Goal: Task Accomplishment & Management: Manage account settings

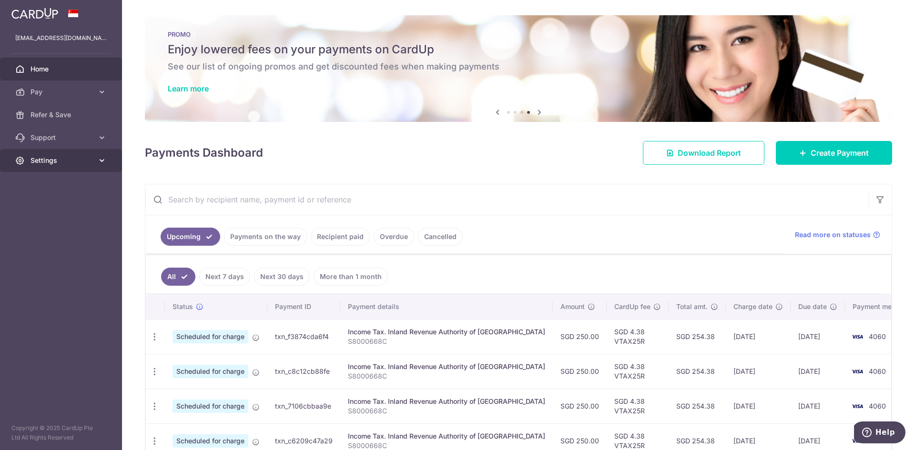
click at [67, 161] on span "Settings" at bounding box center [61, 161] width 63 height 10
click at [63, 186] on span "Account" at bounding box center [61, 184] width 63 height 10
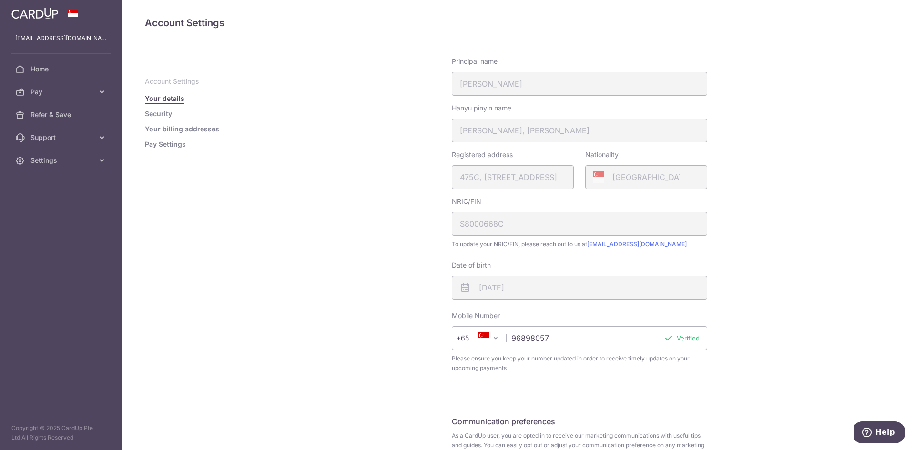
scroll to position [143, 0]
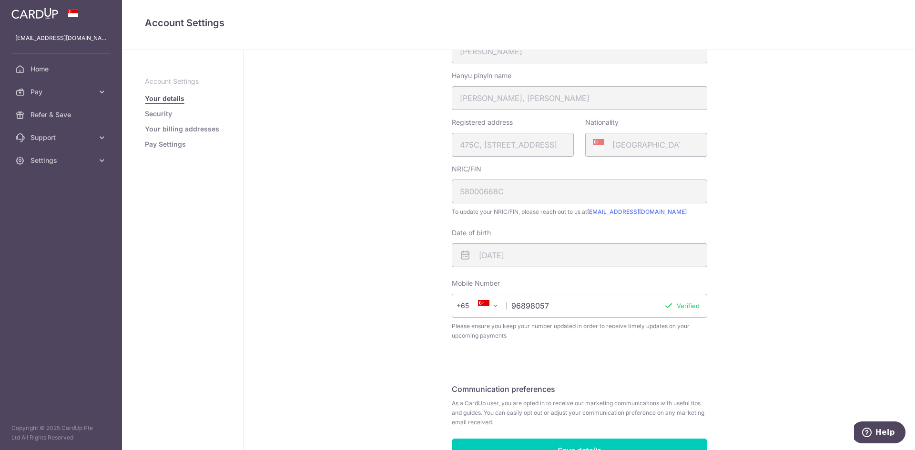
click at [160, 146] on link "Pay Settings" at bounding box center [165, 145] width 41 height 10
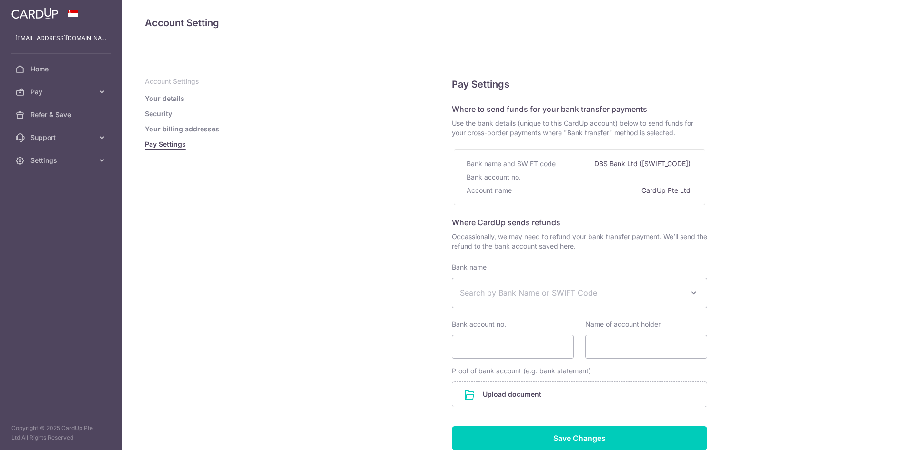
select select
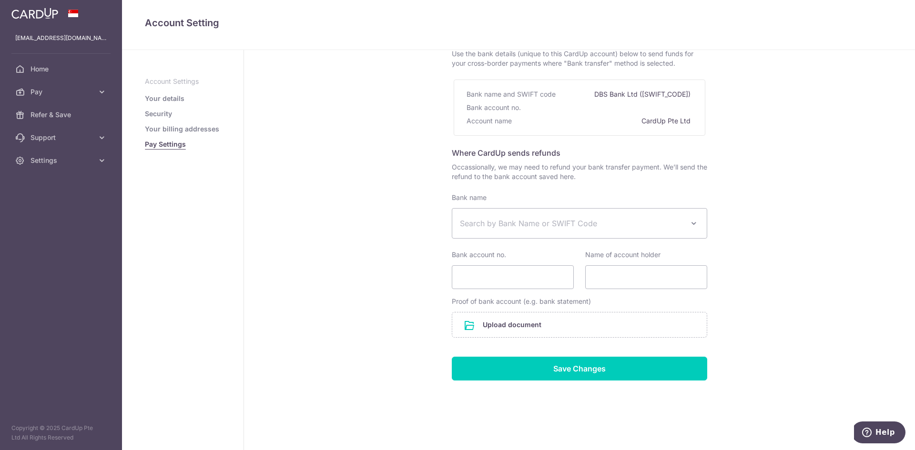
scroll to position [71, 0]
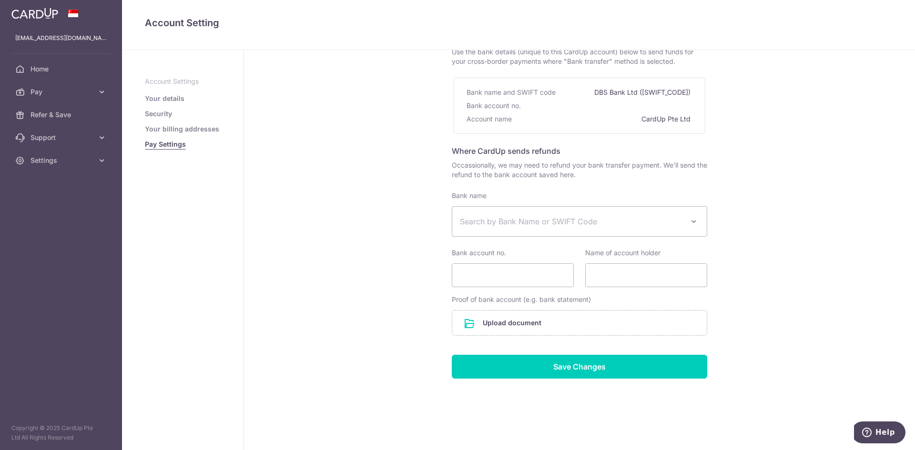
click at [164, 131] on link "Your billing addresses" at bounding box center [182, 129] width 74 height 10
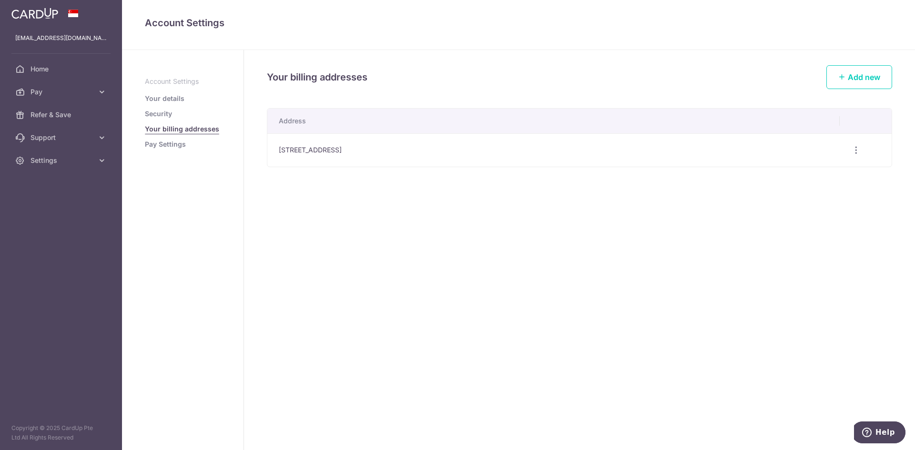
click at [160, 115] on link "Security" at bounding box center [158, 114] width 27 height 10
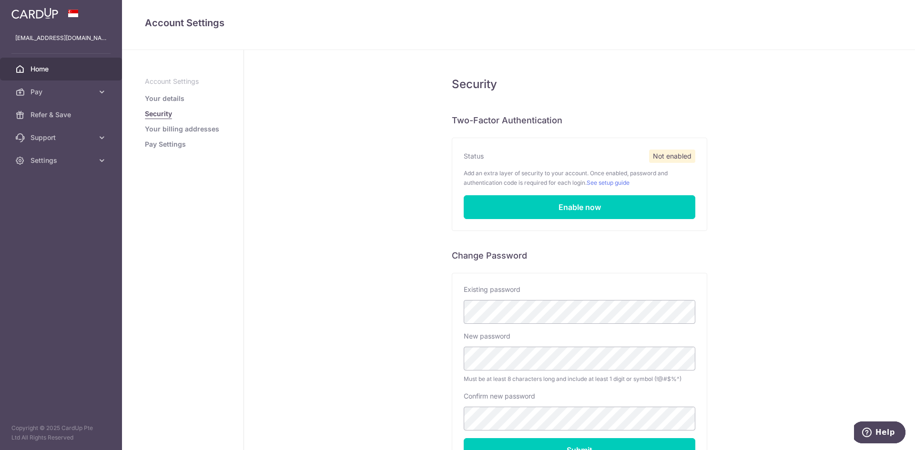
click at [59, 67] on span "Home" at bounding box center [61, 69] width 63 height 10
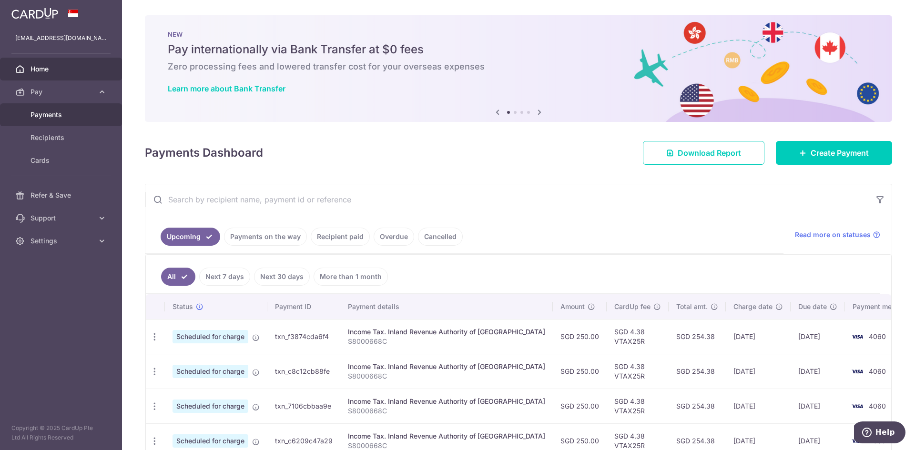
click at [48, 116] on span "Payments" at bounding box center [61, 115] width 63 height 10
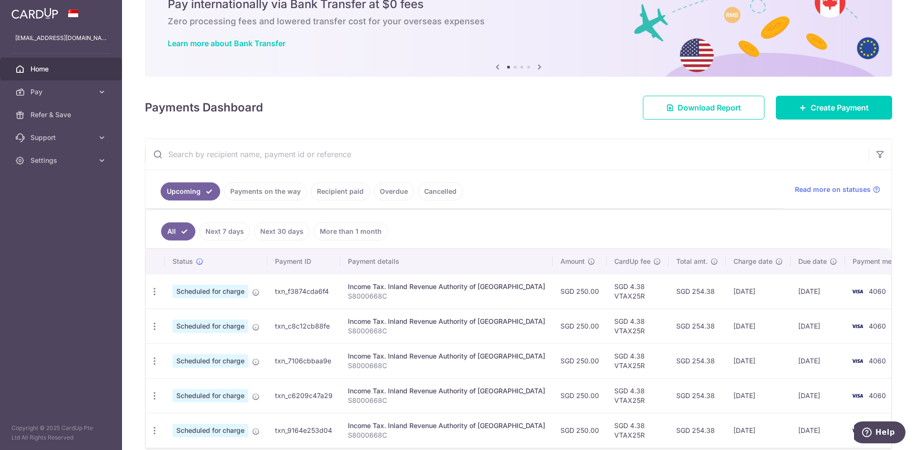
scroll to position [90, 0]
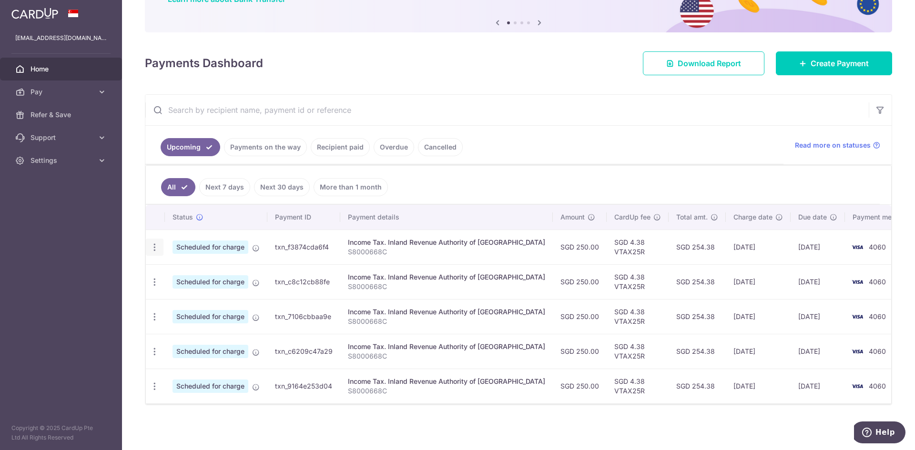
click at [155, 251] on icon "button" at bounding box center [155, 248] width 10 height 10
click at [191, 273] on span "Update payment" at bounding box center [205, 273] width 65 height 11
radio input "true"
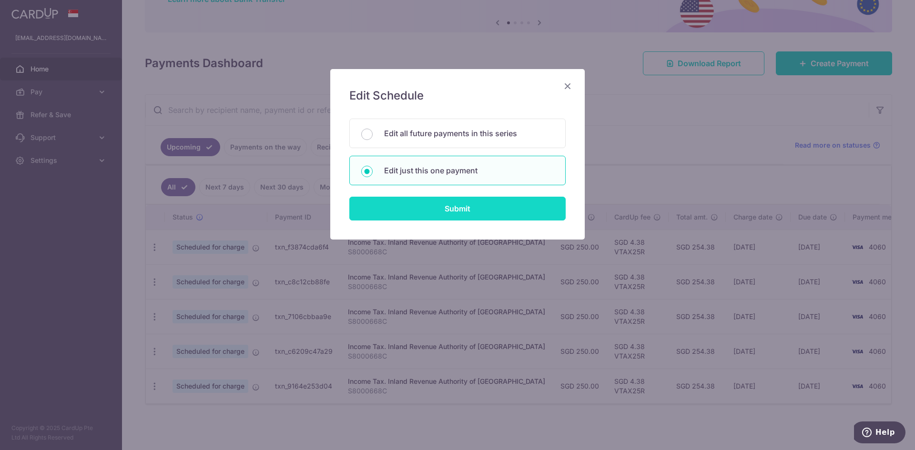
click at [456, 205] on input "Submit" at bounding box center [457, 209] width 216 height 24
radio input "true"
type input "250.00"
type input "[DATE]"
type input "S8000668C"
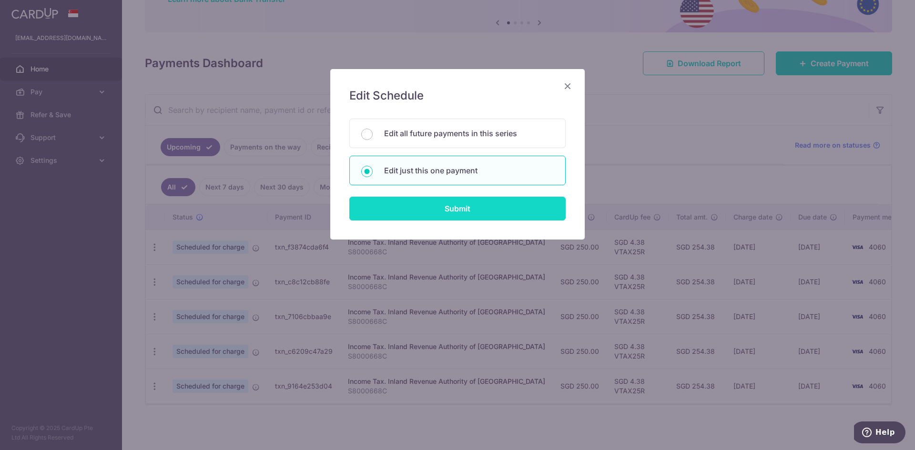
type input "VTAX25R"
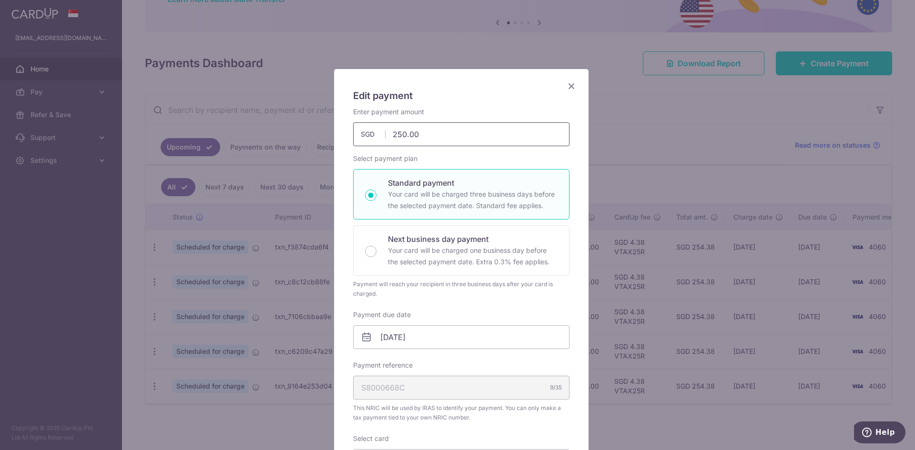
drag, startPoint x: 451, startPoint y: 133, endPoint x: 351, endPoint y: 134, distance: 100.1
click at [353, 134] on input "250.00" at bounding box center [461, 134] width 216 height 24
type input "600.00"
click at [415, 343] on input "17/10/2025" at bounding box center [461, 337] width 216 height 24
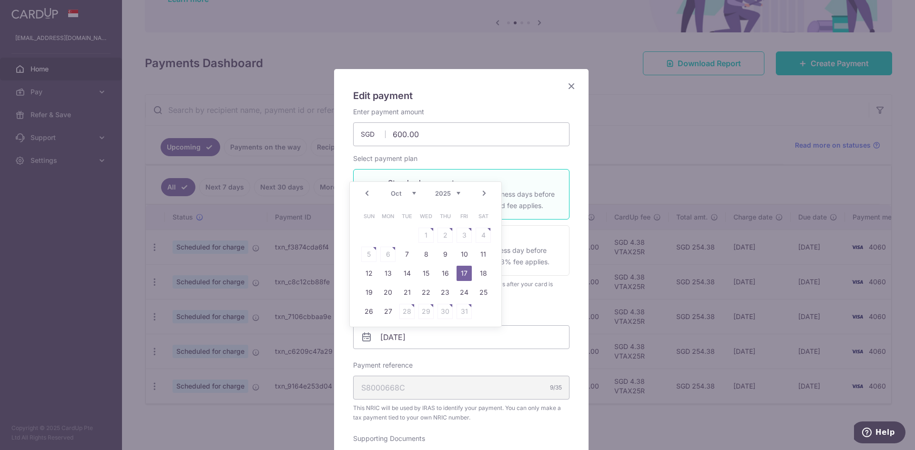
click at [366, 194] on link "Prev" at bounding box center [366, 193] width 11 height 11
click at [388, 253] on link "8" at bounding box center [387, 254] width 15 height 15
type input "08/09/2025"
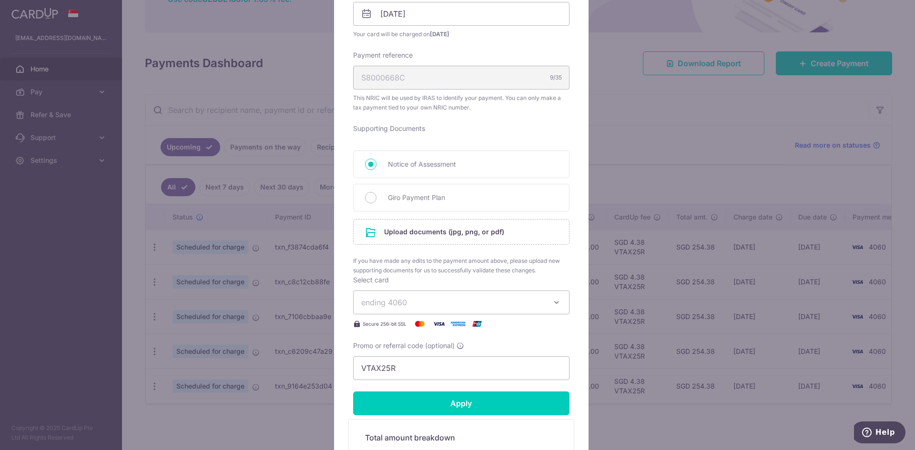
scroll to position [334, 0]
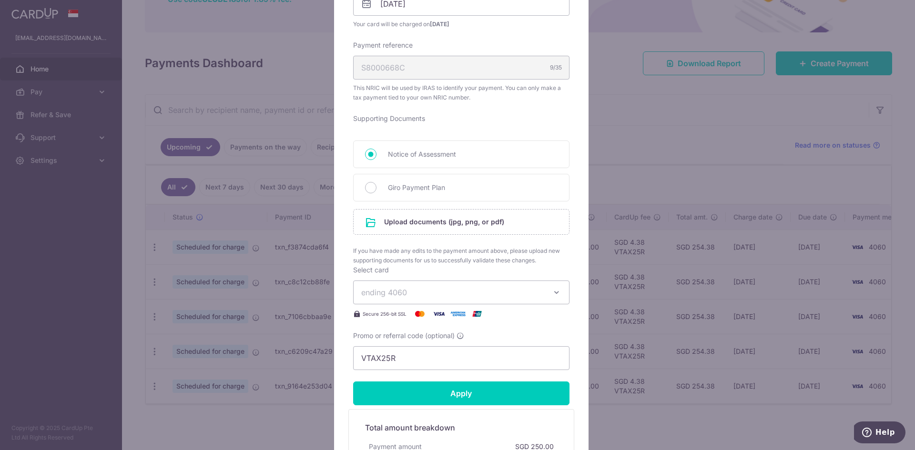
click at [504, 297] on span "ending 4060" at bounding box center [452, 292] width 183 height 11
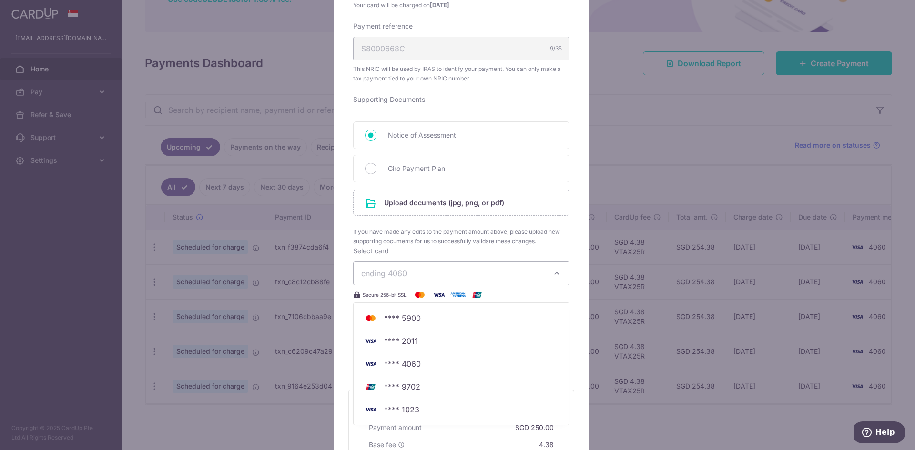
scroll to position [381, 0]
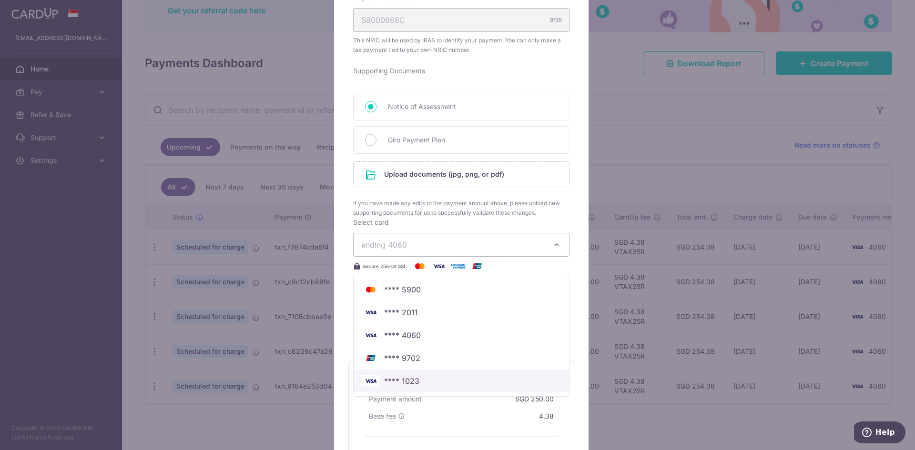
click at [404, 378] on span "**** 1023" at bounding box center [401, 380] width 35 height 11
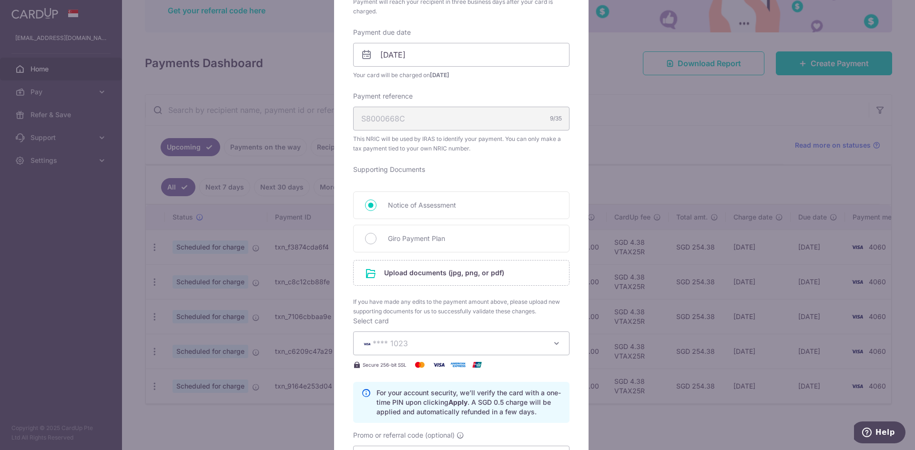
scroll to position [429, 0]
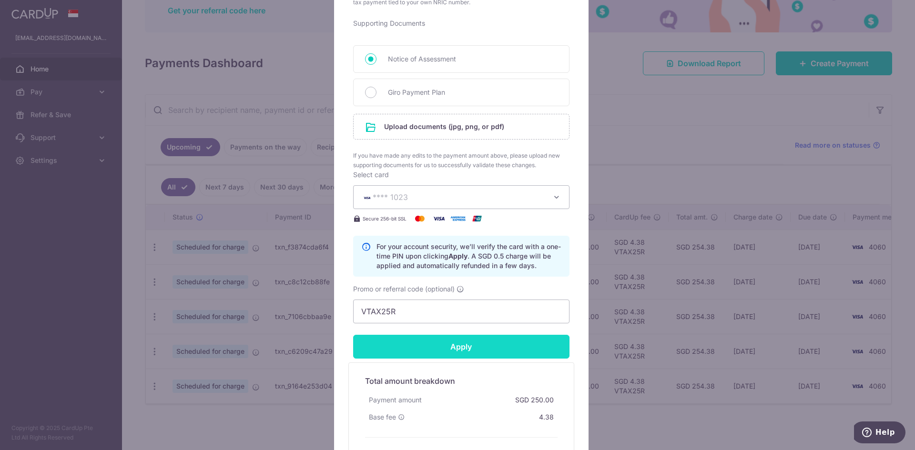
click at [435, 348] on input "Apply" at bounding box center [461, 347] width 216 height 24
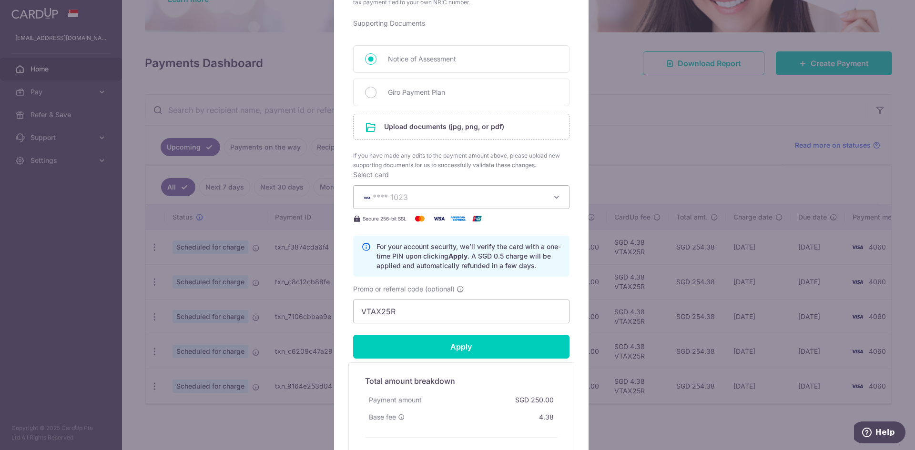
type input "Successfully Applied"
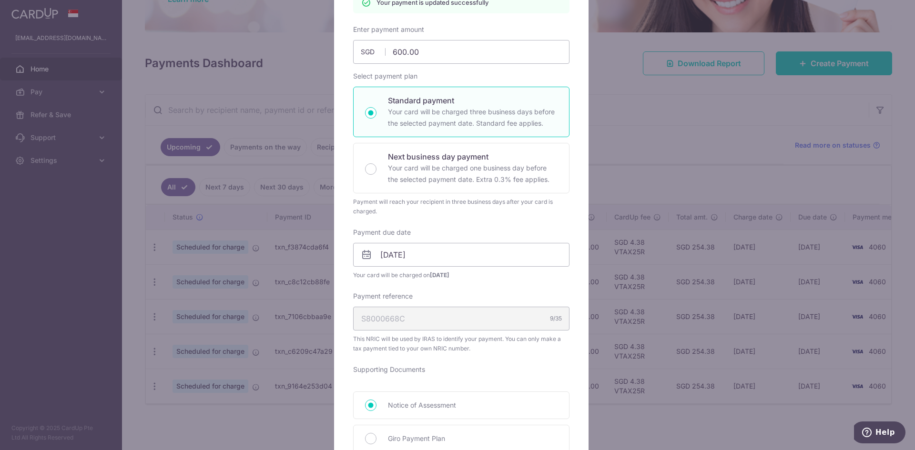
scroll to position [81, 0]
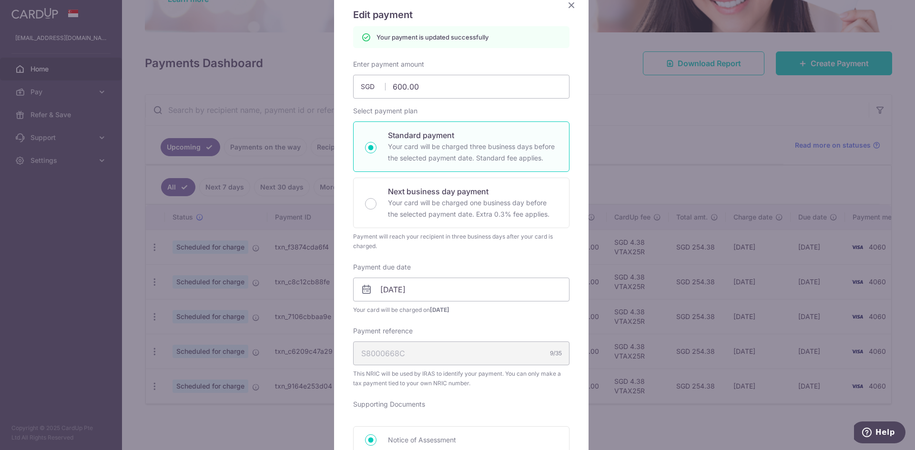
click at [568, 6] on icon "Close" at bounding box center [571, 5] width 11 height 12
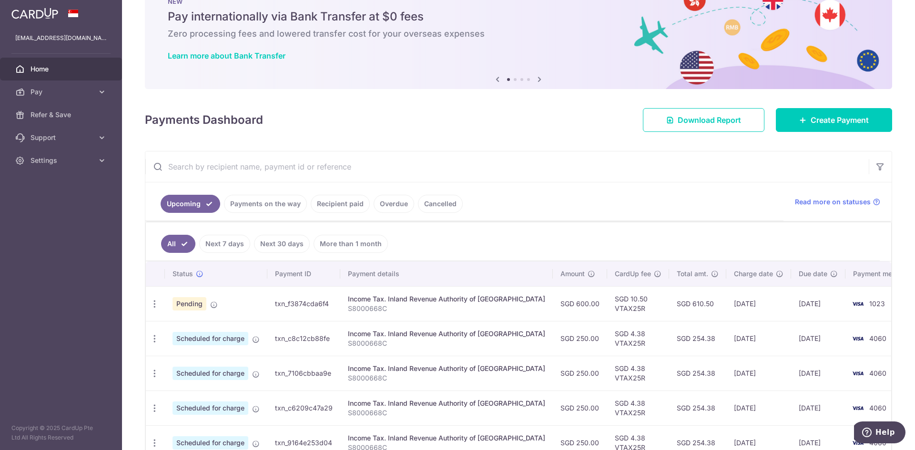
scroll to position [48, 0]
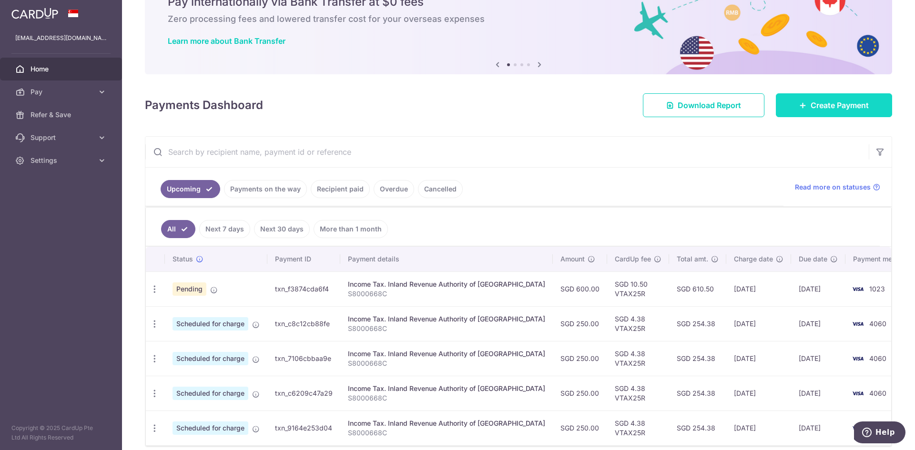
click at [811, 109] on span "Create Payment" at bounding box center [840, 105] width 58 height 11
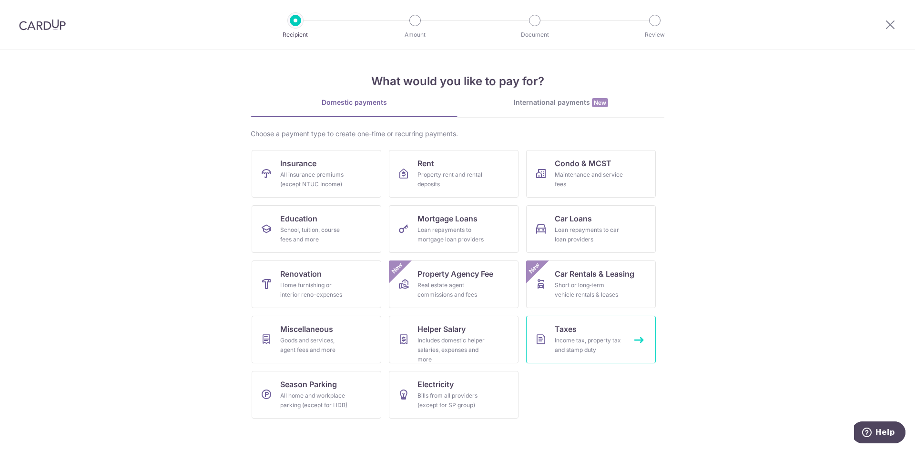
click at [567, 346] on div "Income tax, property tax and stamp duty" at bounding box center [589, 345] width 69 height 19
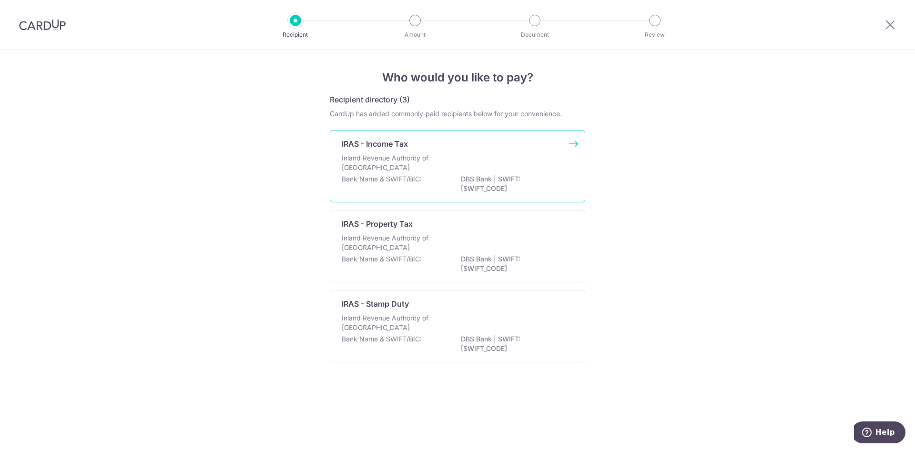
click at [419, 178] on p "Bank Name & SWIFT/BIC:" at bounding box center [382, 179] width 80 height 10
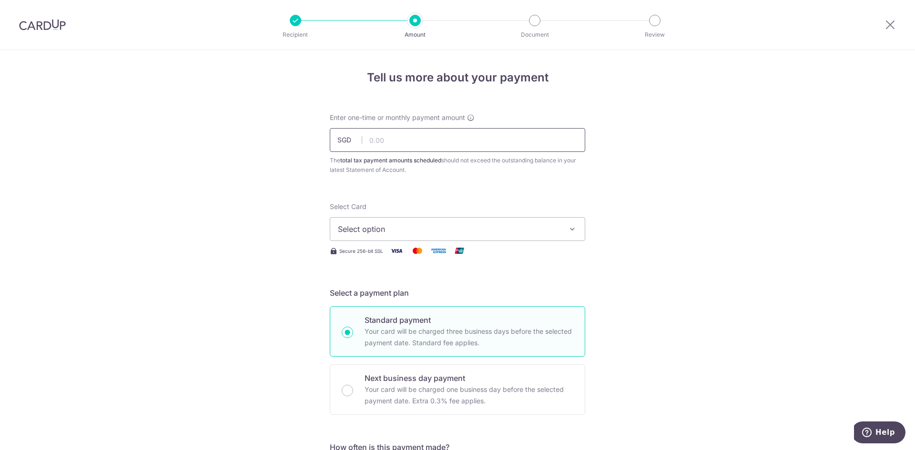
click at [389, 139] on input "text" at bounding box center [457, 140] width 255 height 24
type input "600.00"
click at [388, 231] on span "Select option" at bounding box center [449, 228] width 222 height 11
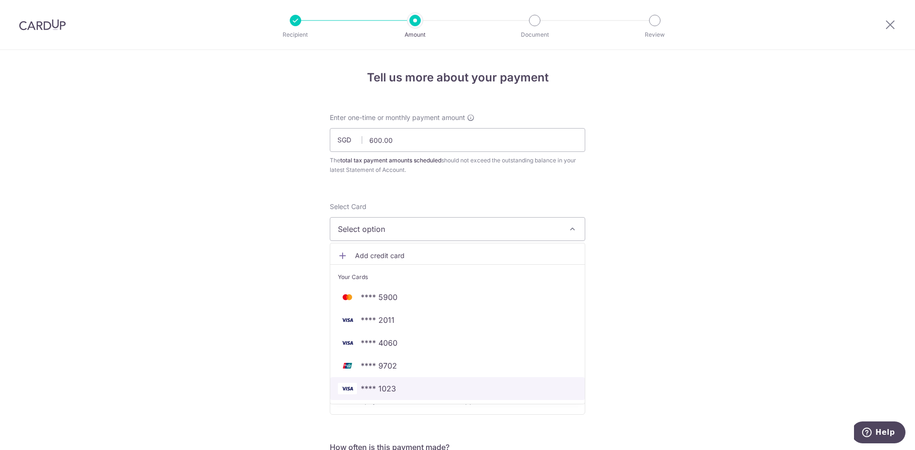
click at [393, 385] on span "**** 1023" at bounding box center [378, 388] width 35 height 11
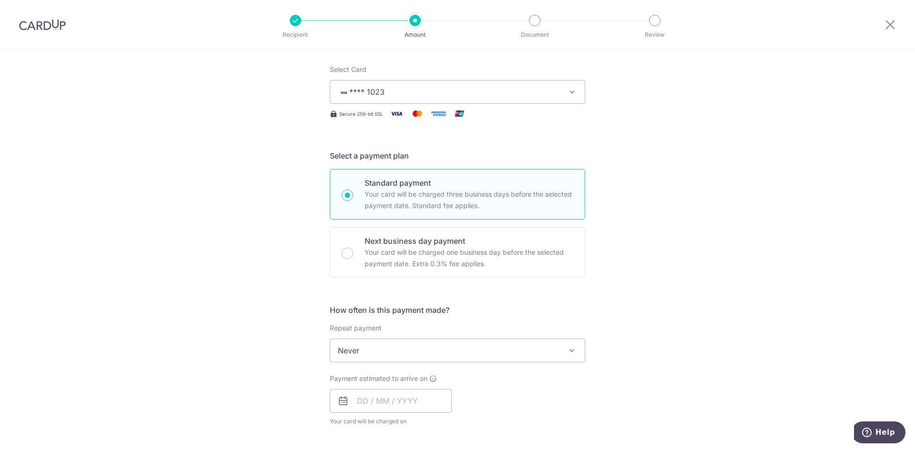
scroll to position [191, 0]
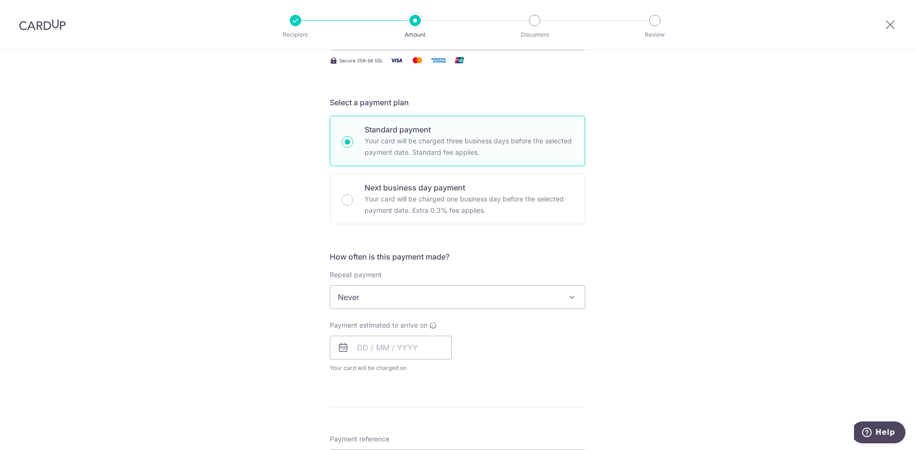
click at [365, 295] on span "Never" at bounding box center [457, 297] width 254 height 23
click at [379, 297] on span "Never" at bounding box center [457, 297] width 254 height 23
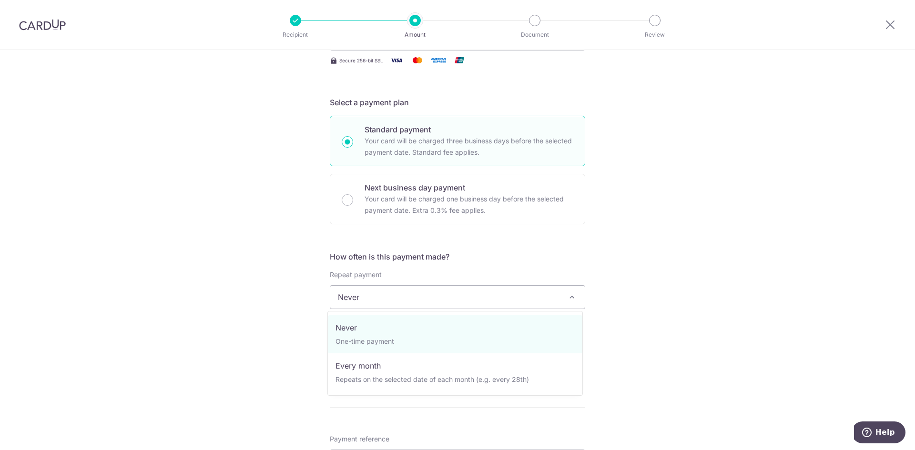
click at [373, 293] on span "Never" at bounding box center [457, 297] width 254 height 23
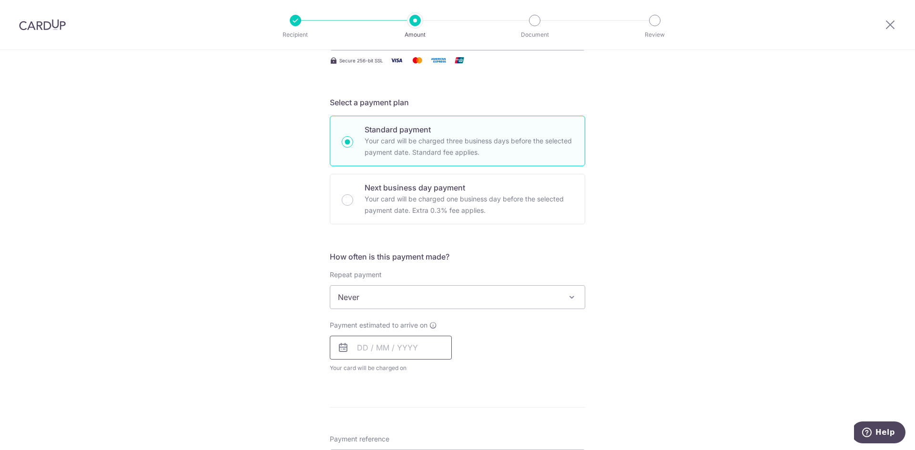
click at [377, 352] on input "text" at bounding box center [391, 348] width 122 height 24
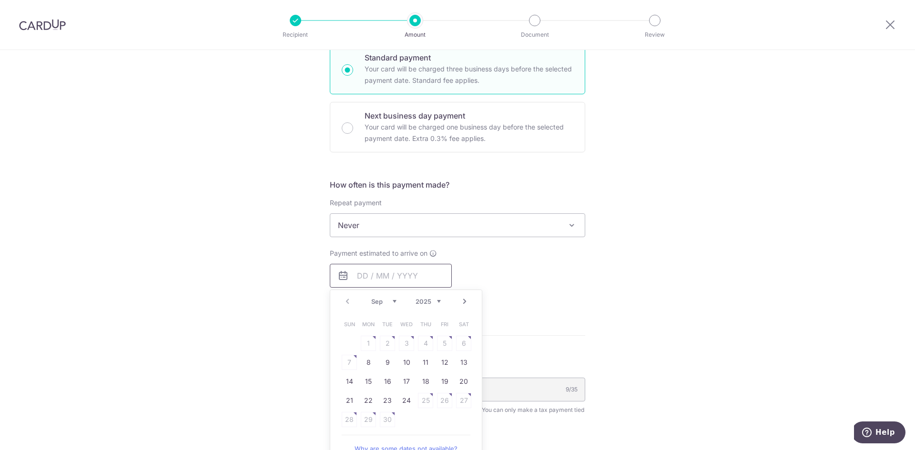
scroll to position [334, 0]
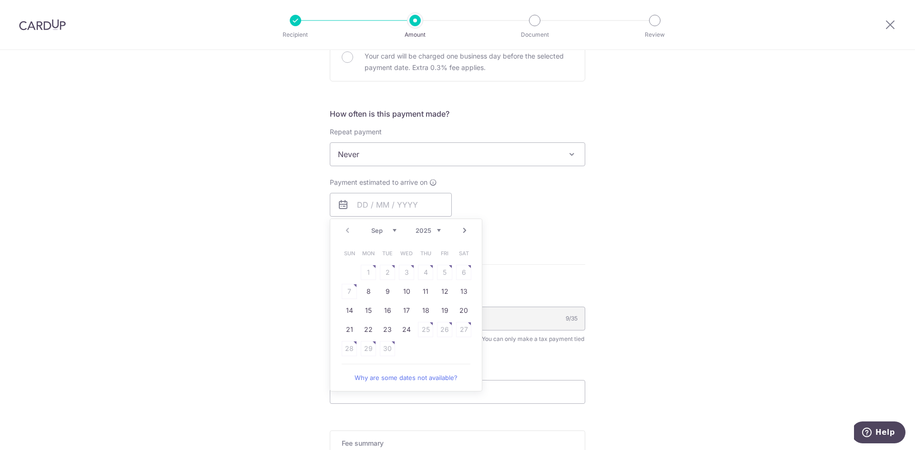
click at [388, 233] on select "Sep Oct Nov Dec" at bounding box center [383, 231] width 25 height 8
click at [380, 293] on link "7" at bounding box center [387, 291] width 15 height 15
type input "07/10/2025"
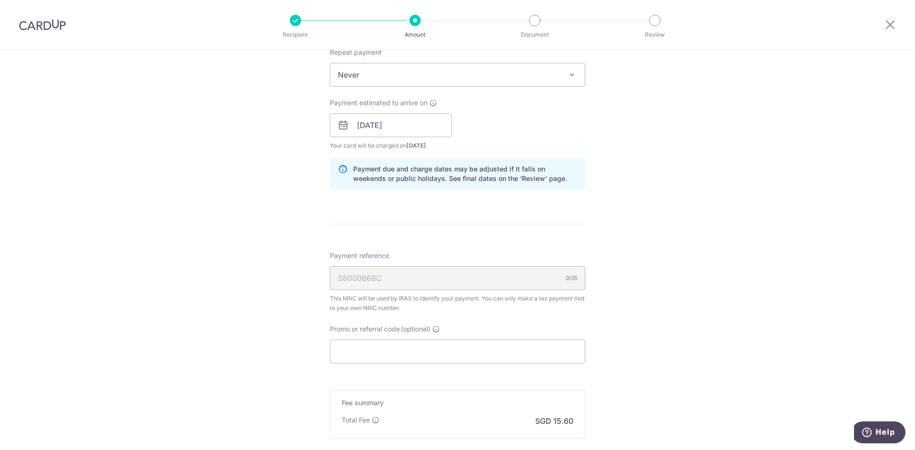
scroll to position [429, 0]
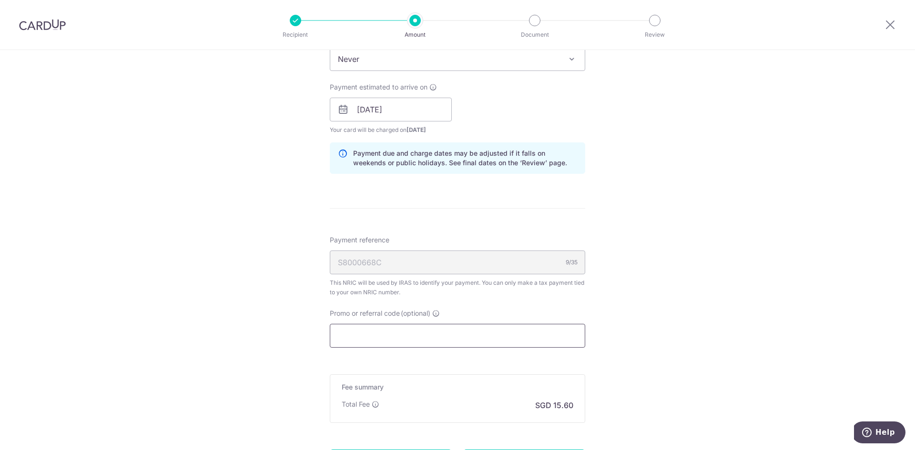
click at [415, 333] on input "Promo or referral code (optional)" at bounding box center [457, 336] width 255 height 24
click at [451, 341] on input "Promo or referral code (optional)" at bounding box center [457, 336] width 255 height 24
click at [439, 332] on input "Promo or referral code (optional)" at bounding box center [457, 336] width 255 height 24
paste input "VTAX25ONE"
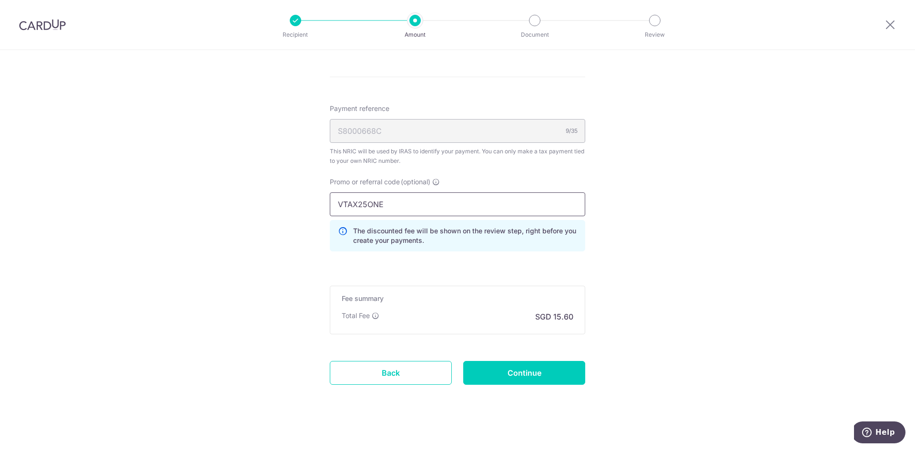
scroll to position [567, 0]
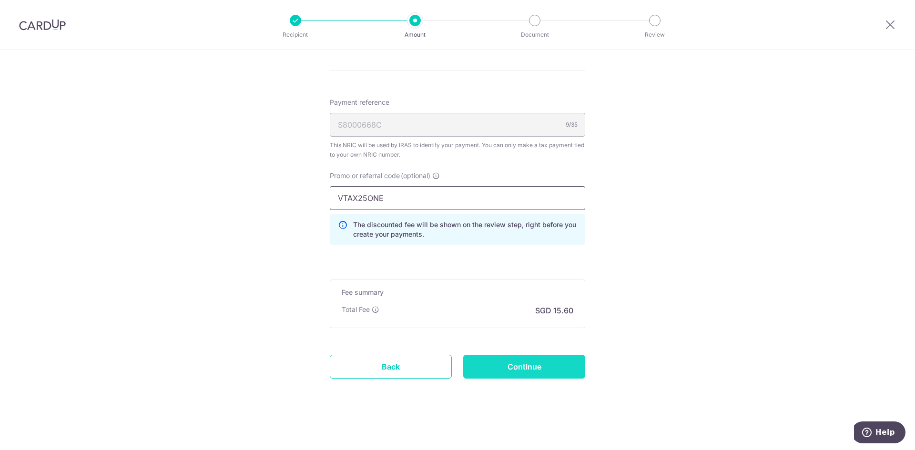
type input "VTAX25ONE"
click at [544, 376] on input "Continue" at bounding box center [524, 367] width 122 height 24
type input "Create Schedule"
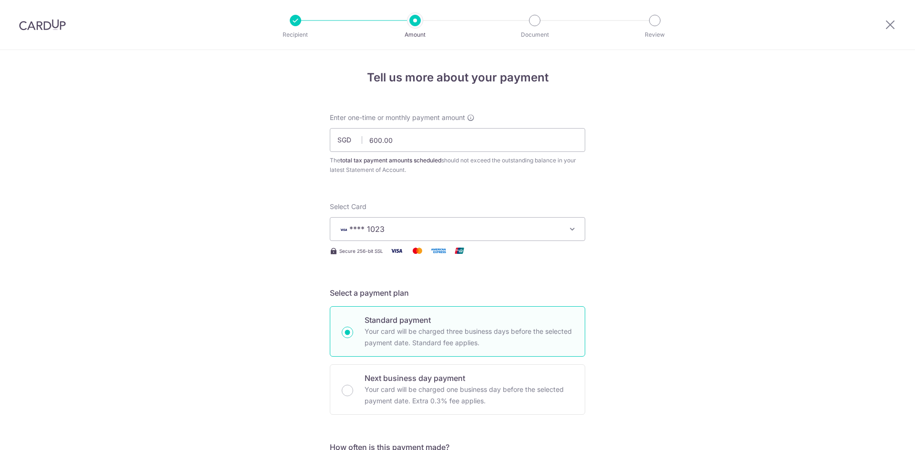
scroll to position [580, 0]
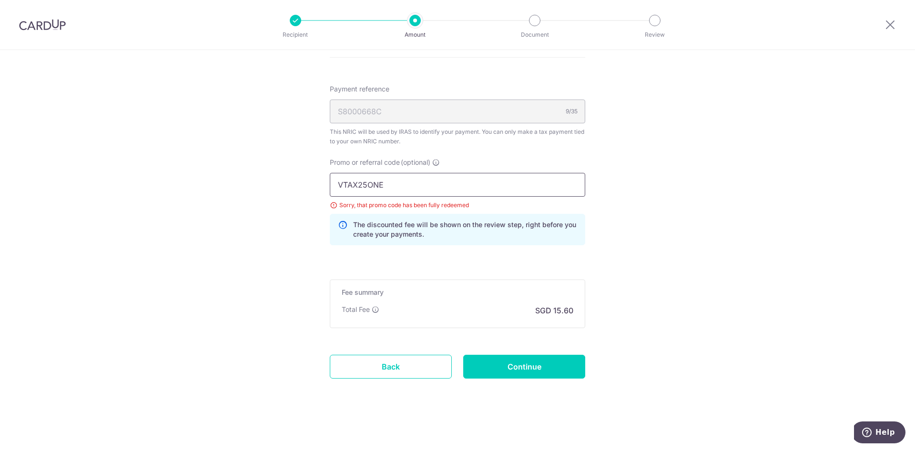
drag, startPoint x: 399, startPoint y: 187, endPoint x: 218, endPoint y: 180, distance: 181.2
paste input "R"
type input "VTAX25R"
click at [486, 362] on input "Continue" at bounding box center [524, 367] width 122 height 24
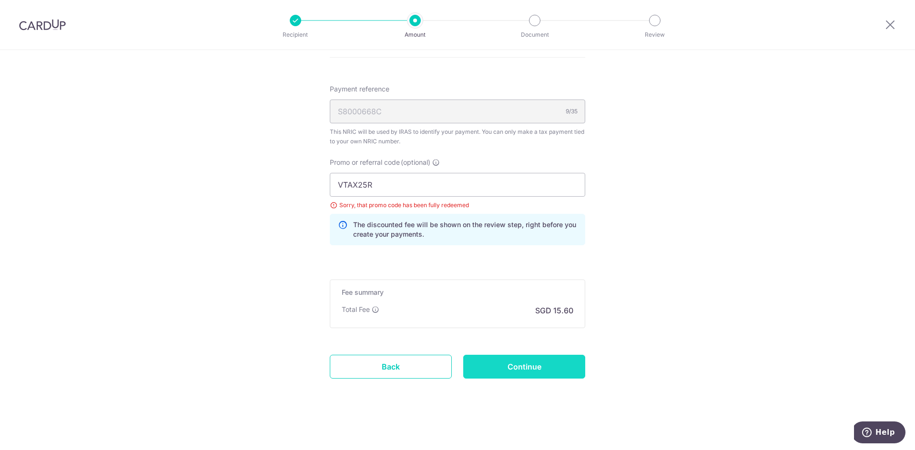
type input "Update Schedule"
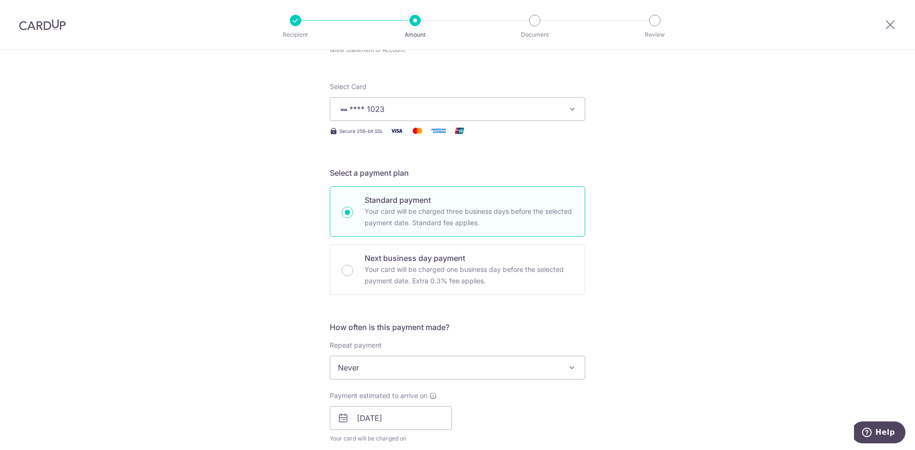
scroll to position [103, 0]
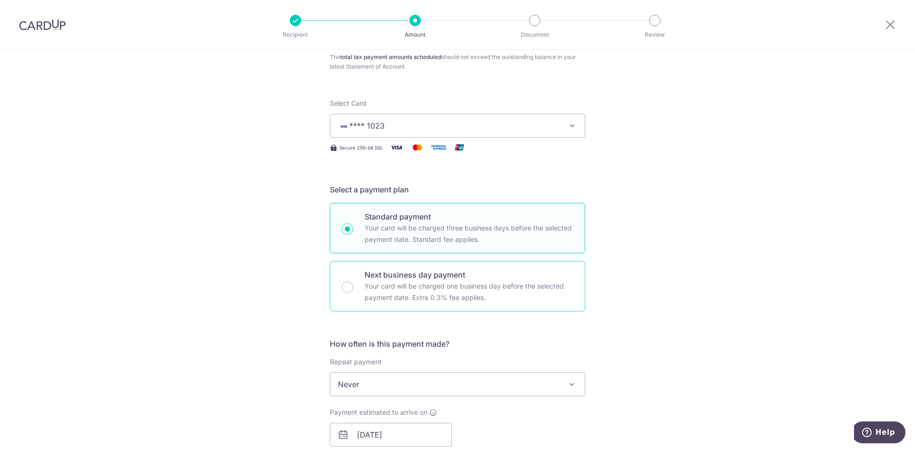
click at [408, 281] on p "Your card will be charged one business day before the selected payment date. Ex…" at bounding box center [469, 292] width 209 height 23
click at [353, 282] on input "Next business day payment Your card will be charged one business day before the…" at bounding box center [347, 287] width 11 height 11
radio input "false"
radio input "true"
click at [405, 234] on p "Your card will be charged three business days before the selected payment date.…" at bounding box center [469, 234] width 209 height 23
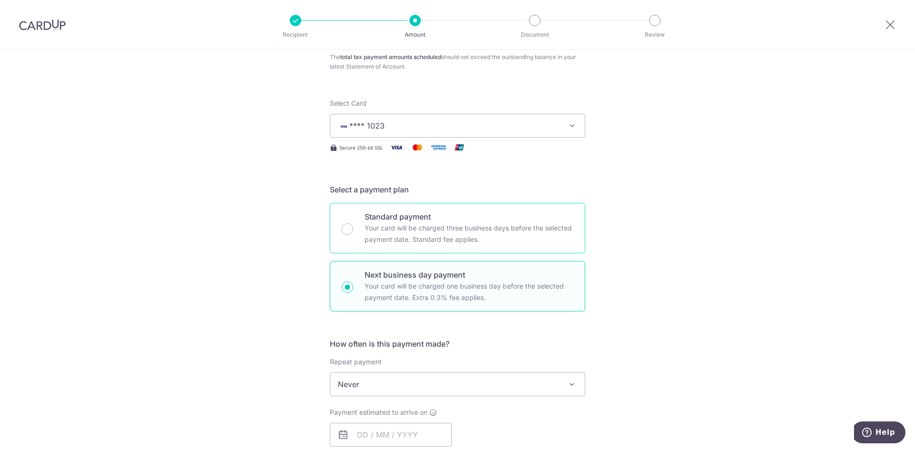
click at [353, 234] on input "Standard payment Your card will be charged three business days before the selec…" at bounding box center [347, 228] width 11 height 11
radio input "true"
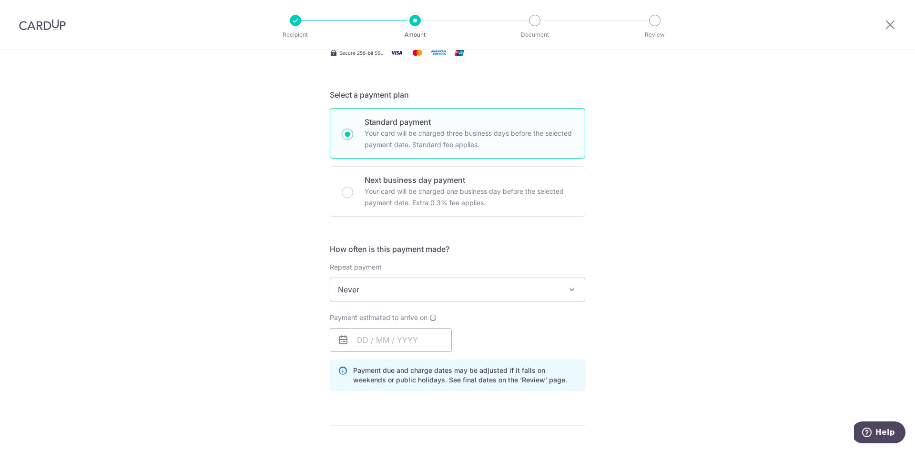
scroll to position [199, 0]
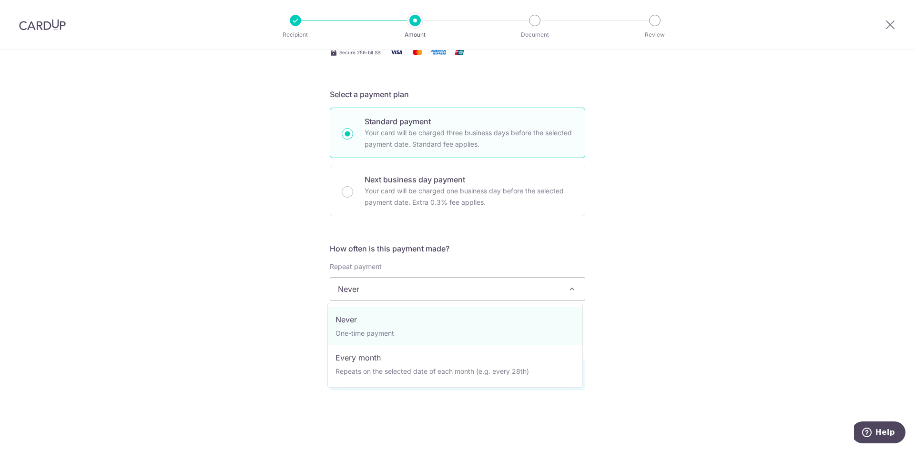
click at [411, 288] on span "Never" at bounding box center [457, 289] width 254 height 23
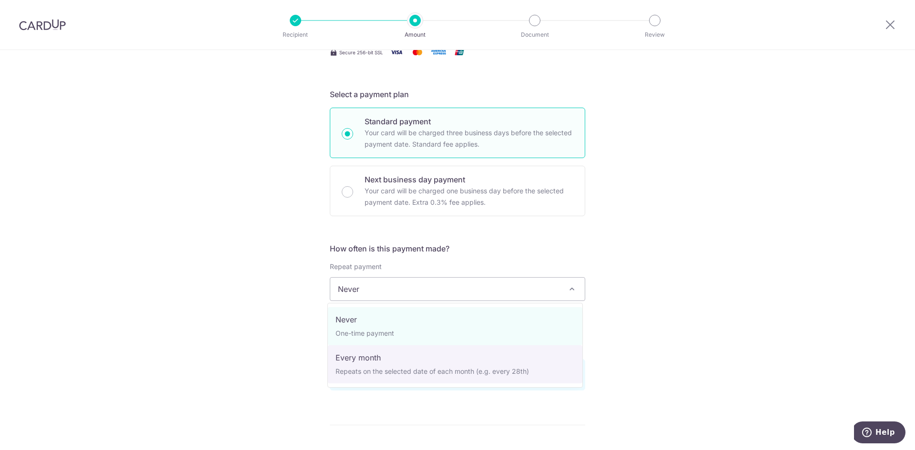
select select "3"
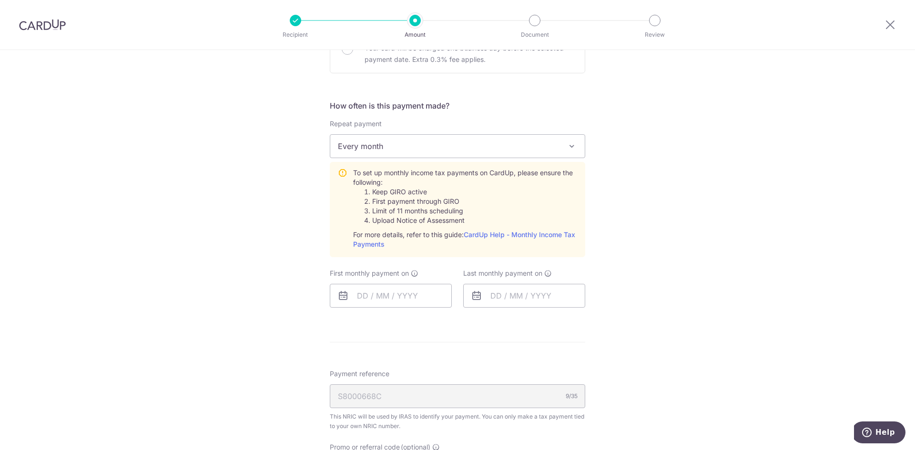
scroll to position [389, 0]
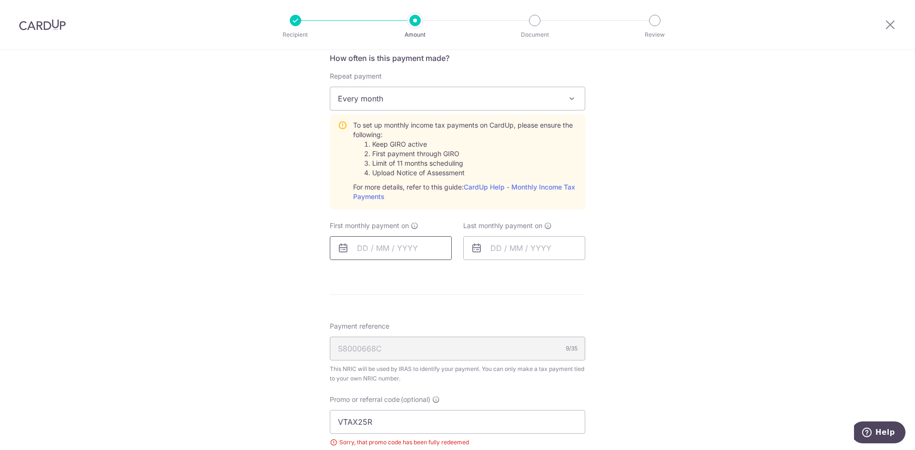
click at [381, 244] on input "text" at bounding box center [391, 248] width 122 height 24
click at [459, 277] on link "Next" at bounding box center [464, 273] width 11 height 11
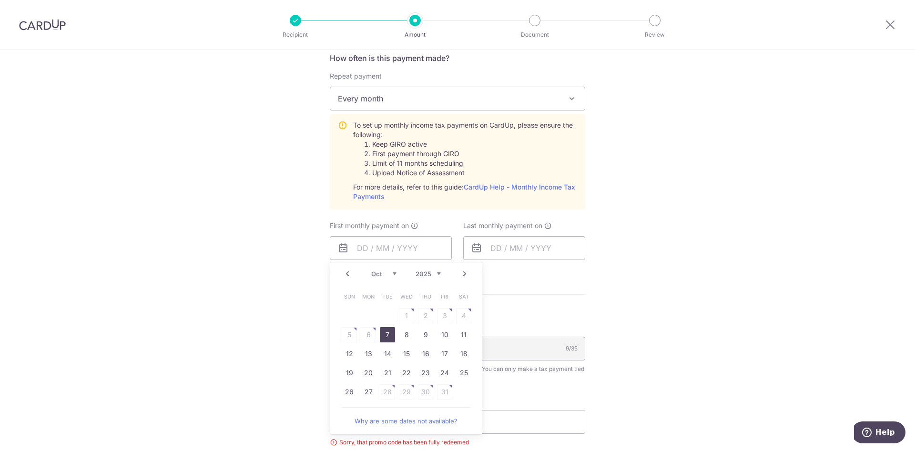
click at [389, 336] on link "7" at bounding box center [387, 334] width 15 height 15
type input "07/10/2025"
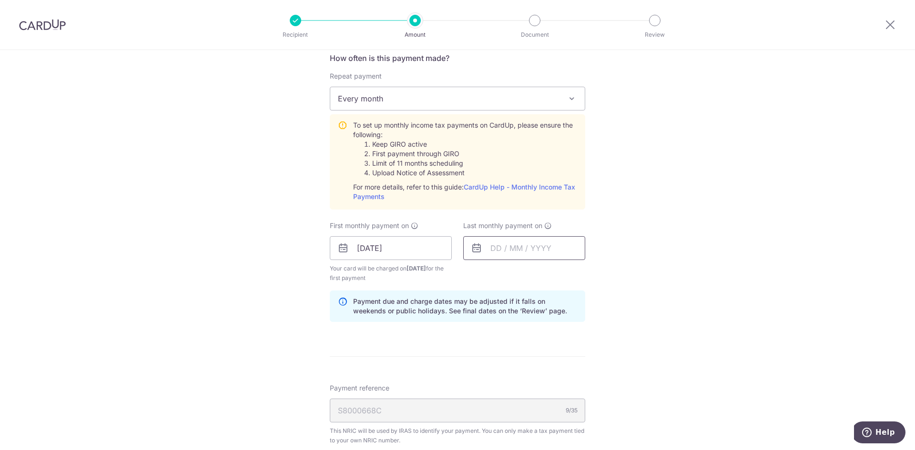
click at [503, 254] on input "text" at bounding box center [524, 248] width 122 height 24
click at [597, 276] on link "Next" at bounding box center [597, 273] width 11 height 11
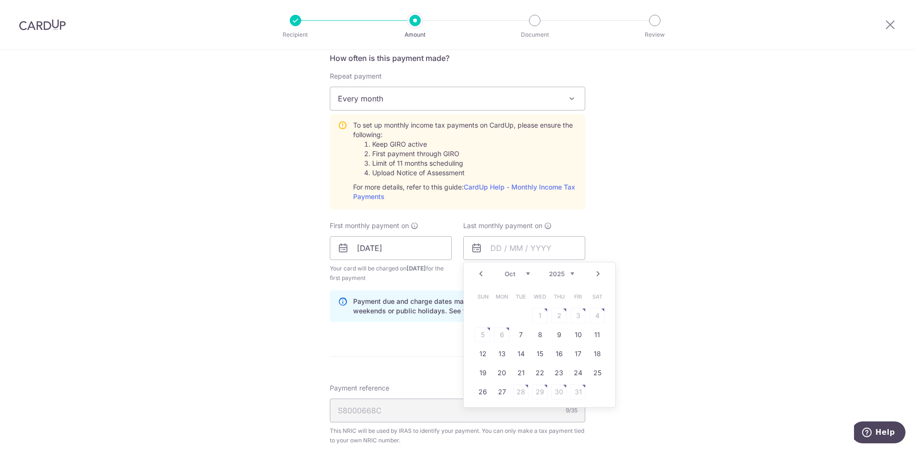
click at [593, 277] on link "Next" at bounding box center [597, 273] width 11 height 11
click at [499, 354] on link "10" at bounding box center [501, 353] width 15 height 15
type input "10/11/2025"
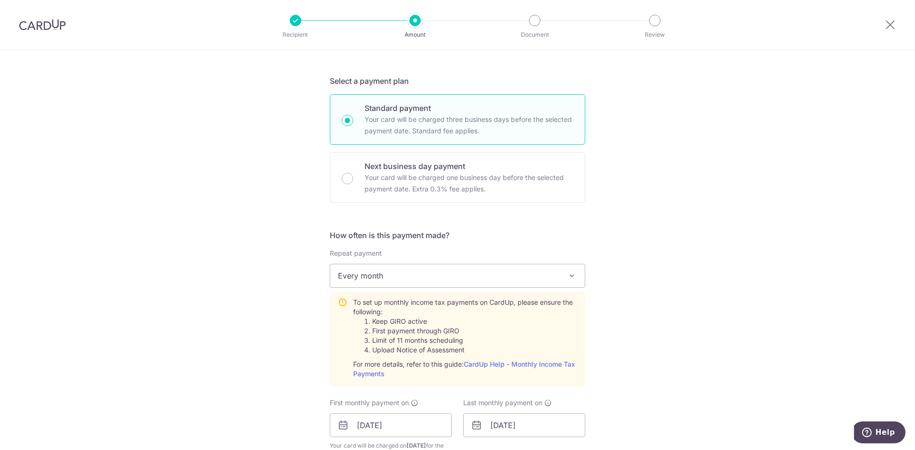
scroll to position [21, 0]
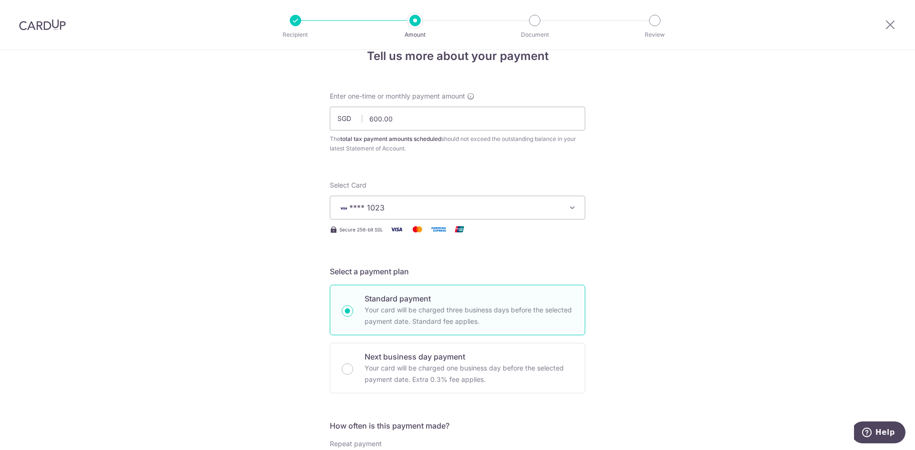
drag, startPoint x: 50, startPoint y: 22, endPoint x: 507, endPoint y: 58, distance: 458.8
click at [50, 22] on img at bounding box center [42, 24] width 47 height 11
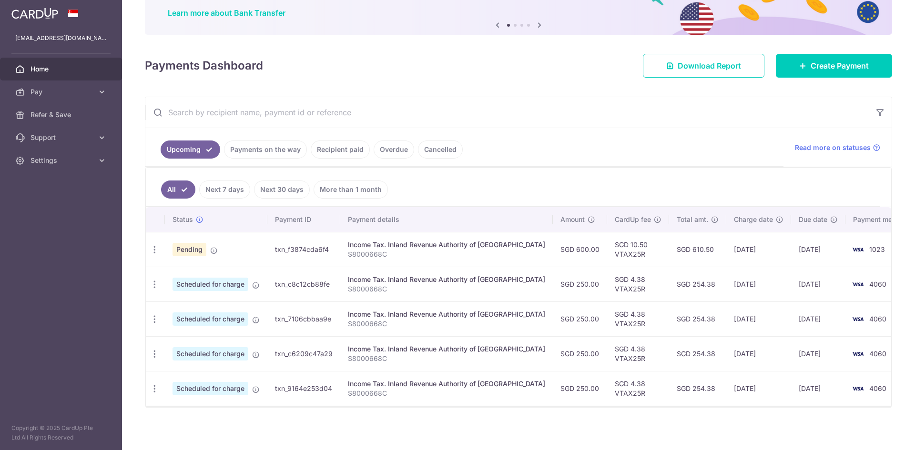
scroll to position [78, 0]
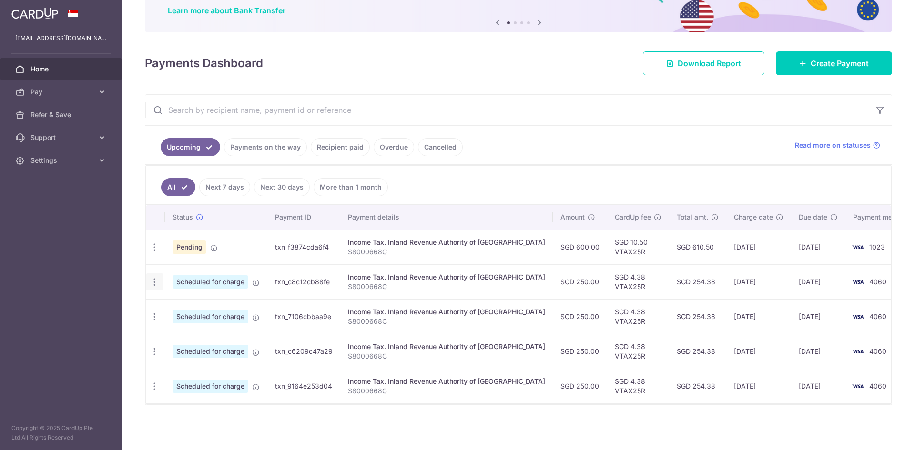
click at [152, 284] on icon "button" at bounding box center [155, 282] width 10 height 10
click at [186, 310] on span "Update payment" at bounding box center [205, 308] width 65 height 11
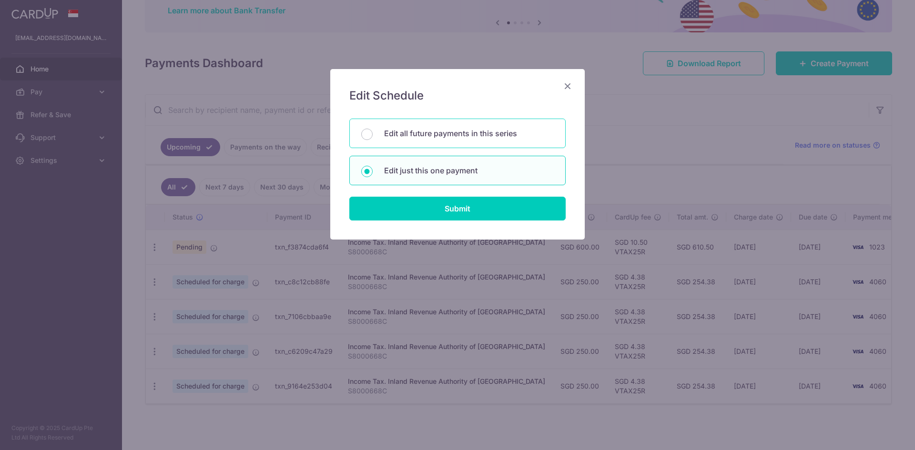
click at [431, 138] on p "Edit all future payments in this series" at bounding box center [469, 133] width 170 height 11
click at [373, 138] on input "Edit all future payments in this series" at bounding box center [366, 134] width 11 height 11
radio input "true"
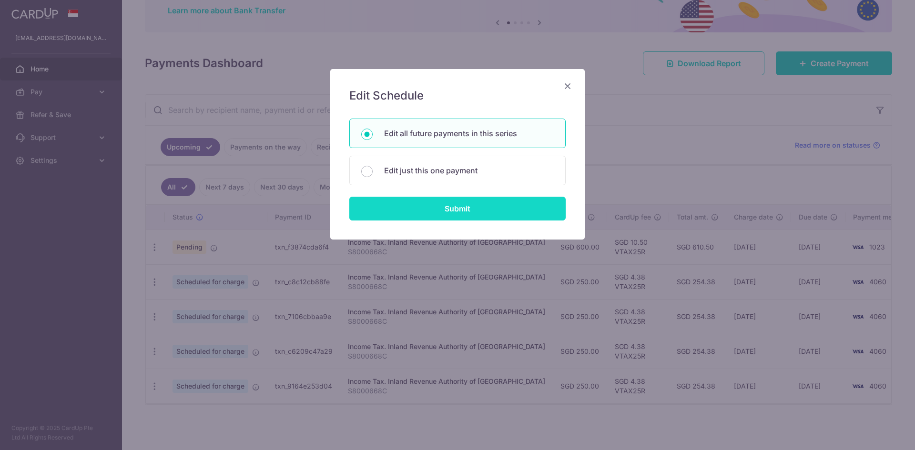
click at [432, 211] on input "Submit" at bounding box center [457, 209] width 216 height 24
radio input "true"
type input "250.00"
type input "S8000668C"
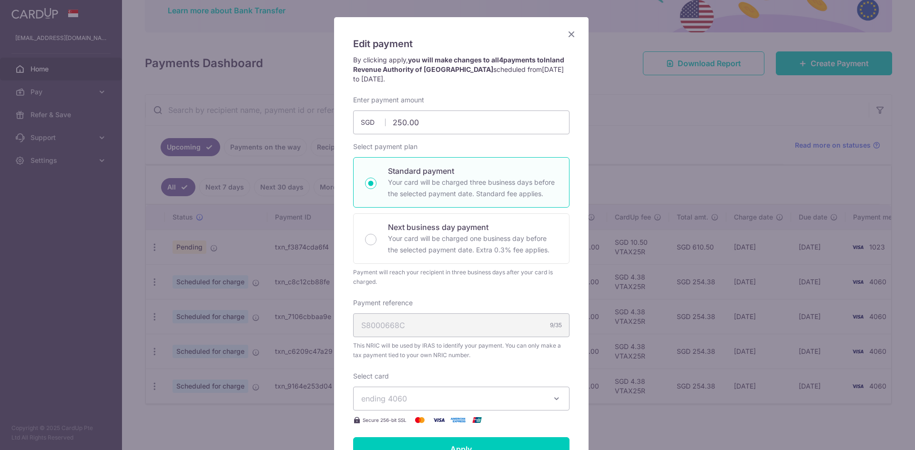
scroll to position [0, 0]
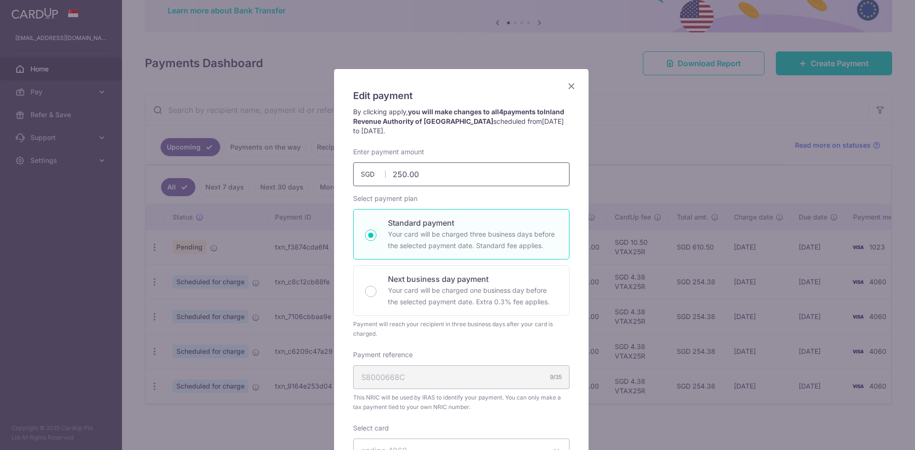
drag, startPoint x: 430, startPoint y: 175, endPoint x: 339, endPoint y: 174, distance: 91.0
click at [339, 174] on div "Edit payment By clicking apply, you will make changes to all 4 payments to Inla…" at bounding box center [461, 362] width 254 height 587
type input "5"
type input "600.00"
click at [456, 202] on div "Select payment plan Standard payment Your card will be charged three business d…" at bounding box center [461, 266] width 216 height 145
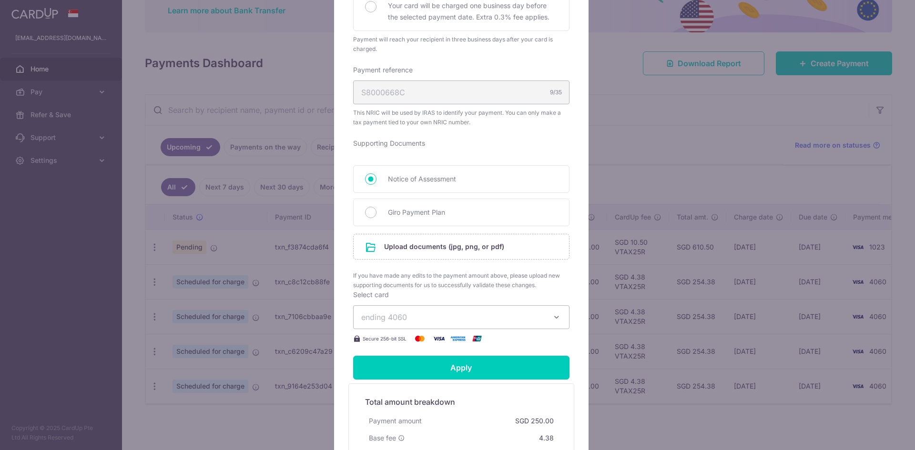
scroll to position [286, 0]
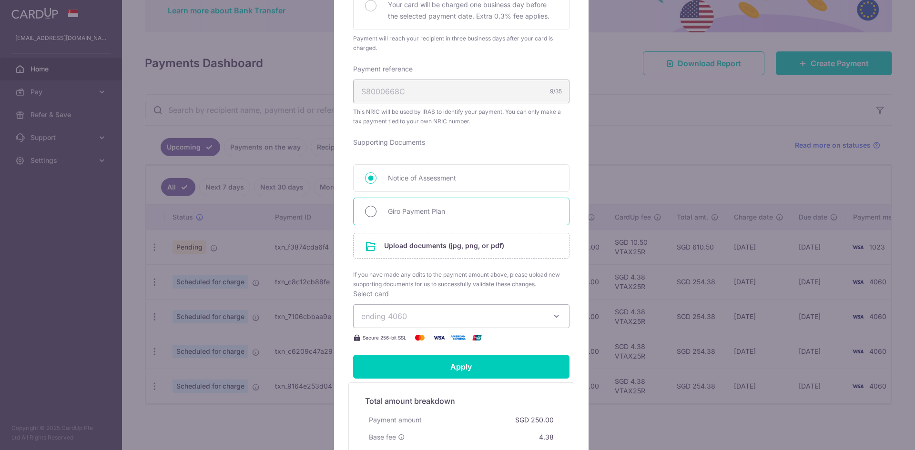
click at [366, 215] on input "Giro Payment Plan" at bounding box center [370, 211] width 11 height 11
radio input "true"
click at [418, 320] on span "ending 4060" at bounding box center [452, 316] width 183 height 11
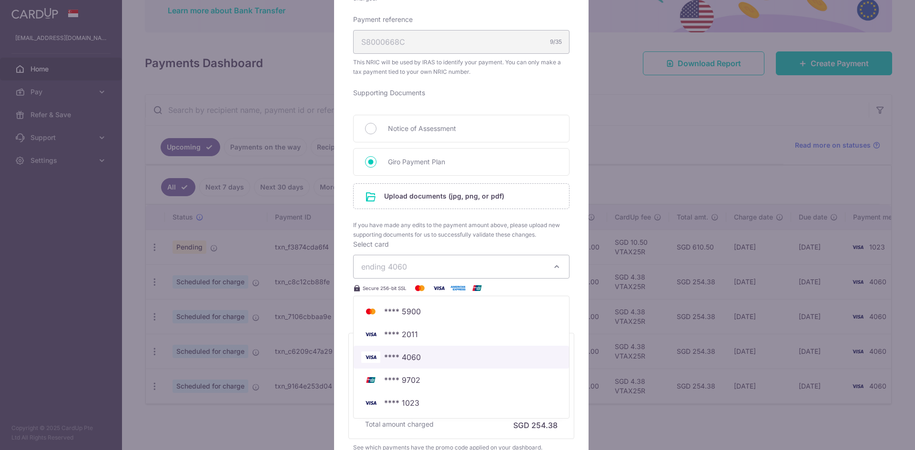
scroll to position [381, 0]
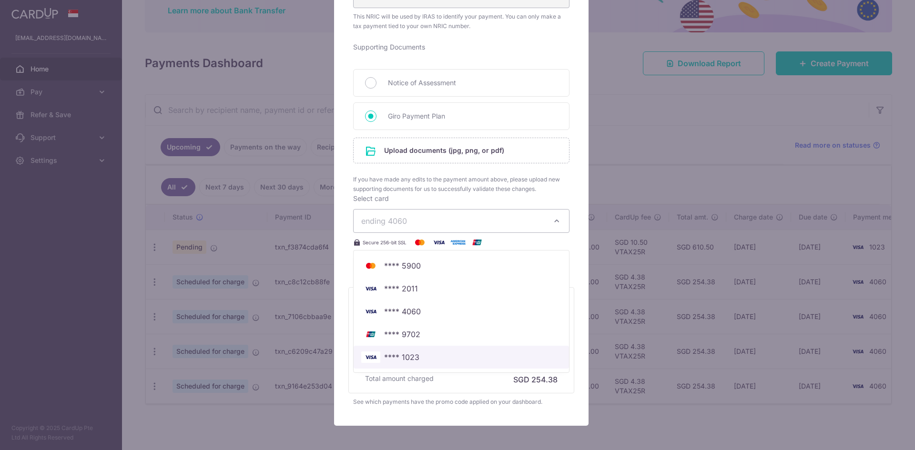
click at [405, 353] on span "**** 1023" at bounding box center [401, 357] width 35 height 11
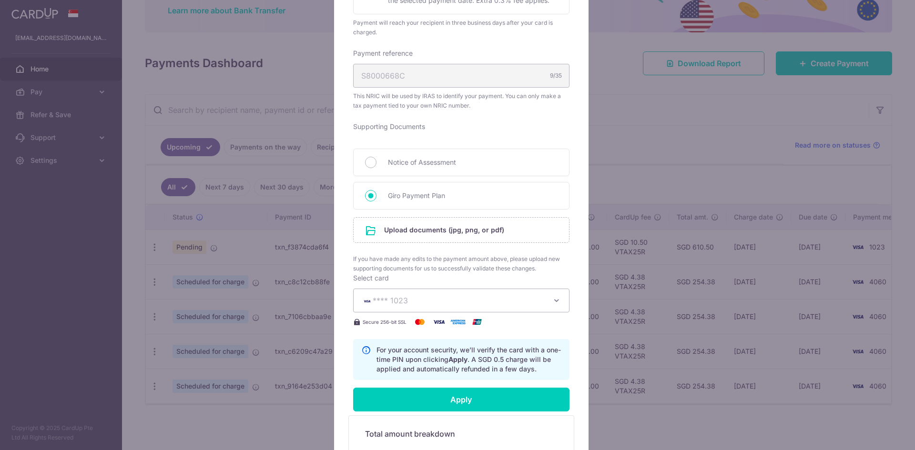
scroll to position [286, 0]
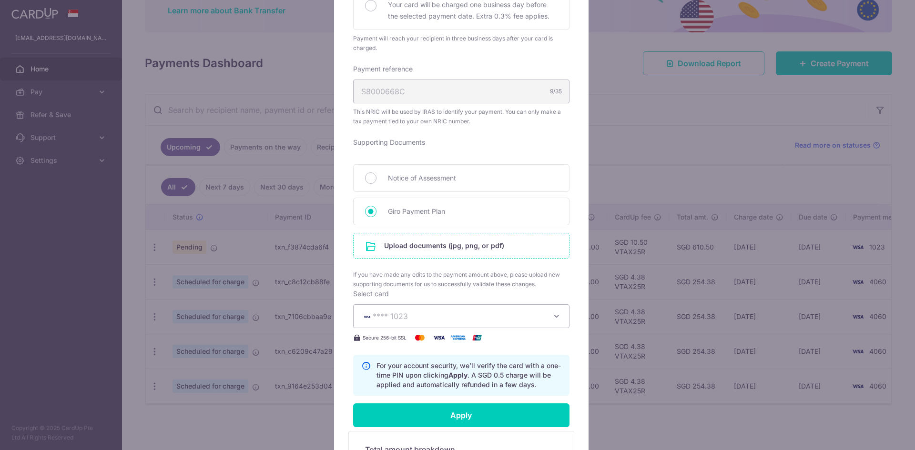
click at [427, 243] on input "file" at bounding box center [461, 245] width 215 height 25
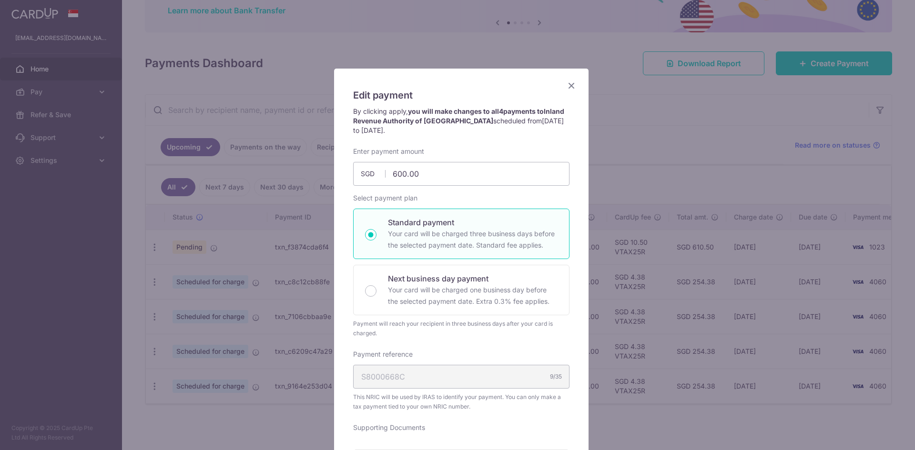
scroll to position [0, 0]
click at [568, 83] on icon "Close" at bounding box center [571, 86] width 11 height 12
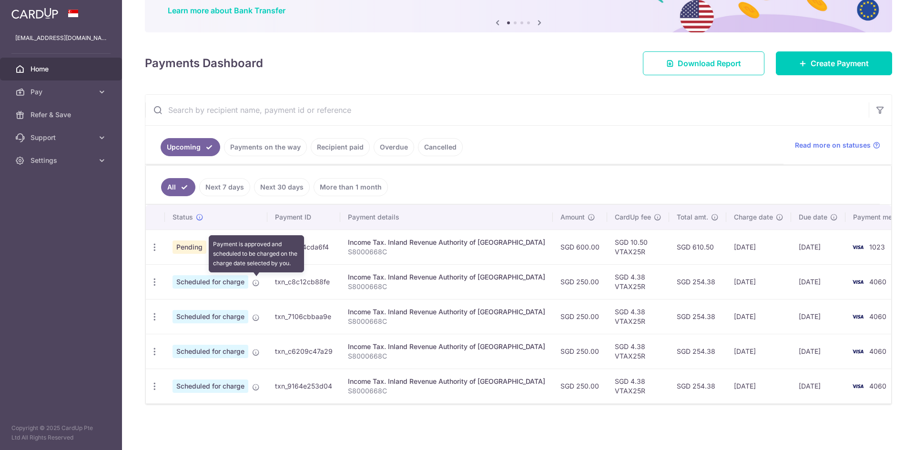
click at [254, 284] on icon at bounding box center [256, 283] width 8 height 8
click at [155, 284] on icon "button" at bounding box center [155, 282] width 10 height 10
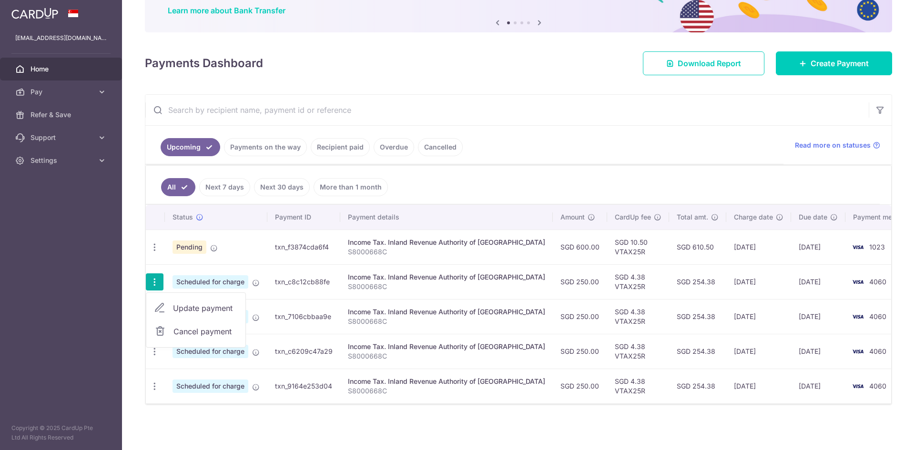
click at [189, 306] on span "Update payment" at bounding box center [205, 308] width 65 height 11
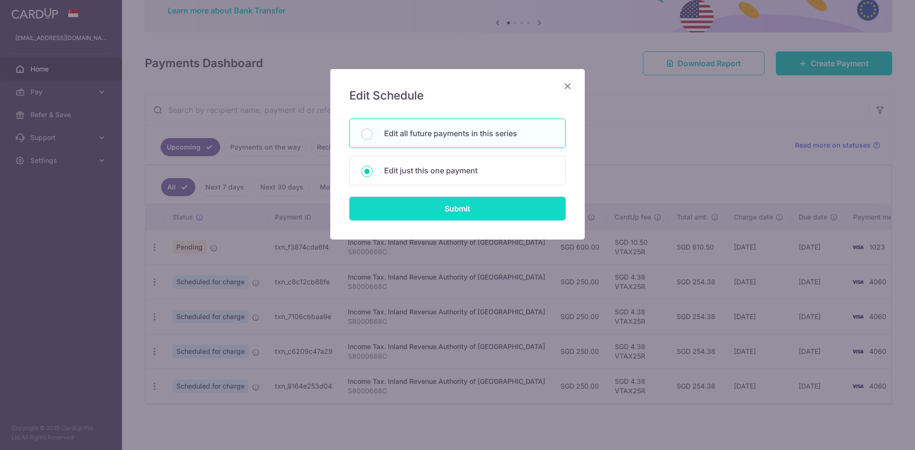
click at [446, 207] on input "Submit" at bounding box center [457, 209] width 216 height 24
type input "250.00"
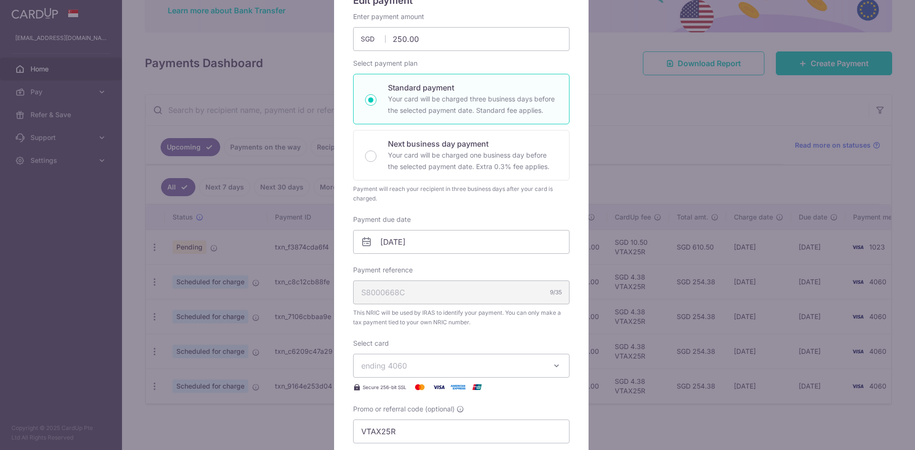
scroll to position [48, 0]
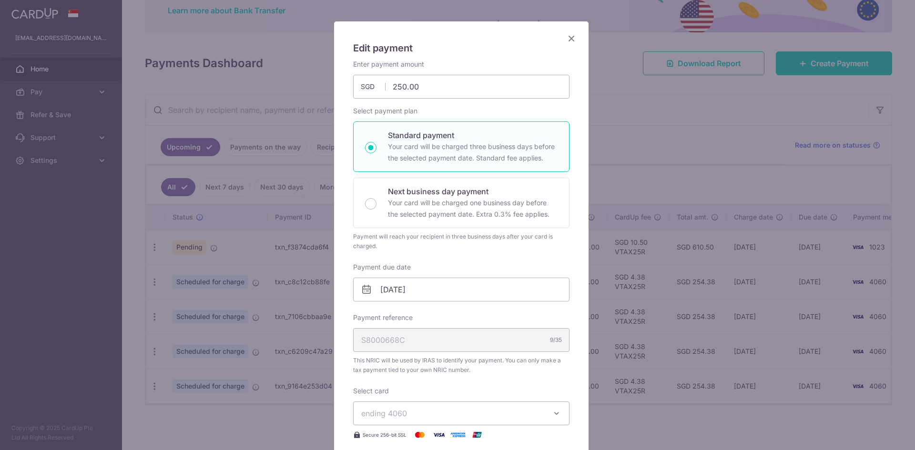
click at [567, 39] on icon "Close" at bounding box center [571, 38] width 11 height 12
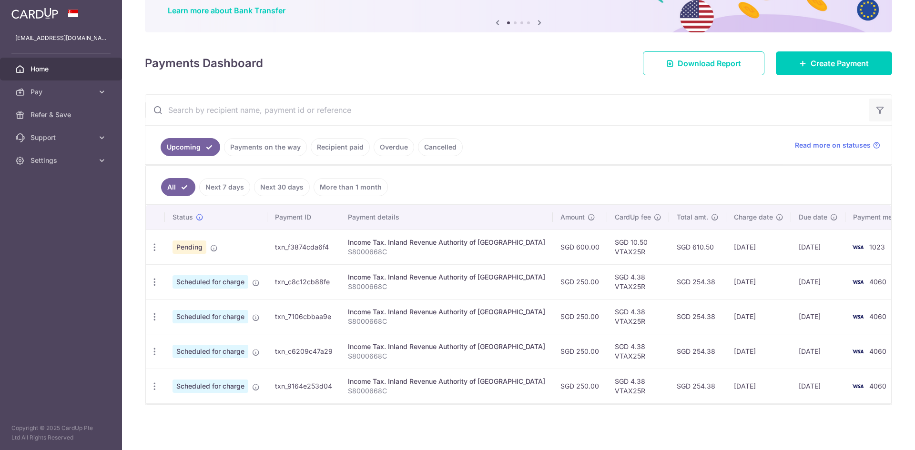
click at [876, 112] on icon "button" at bounding box center [880, 110] width 10 height 10
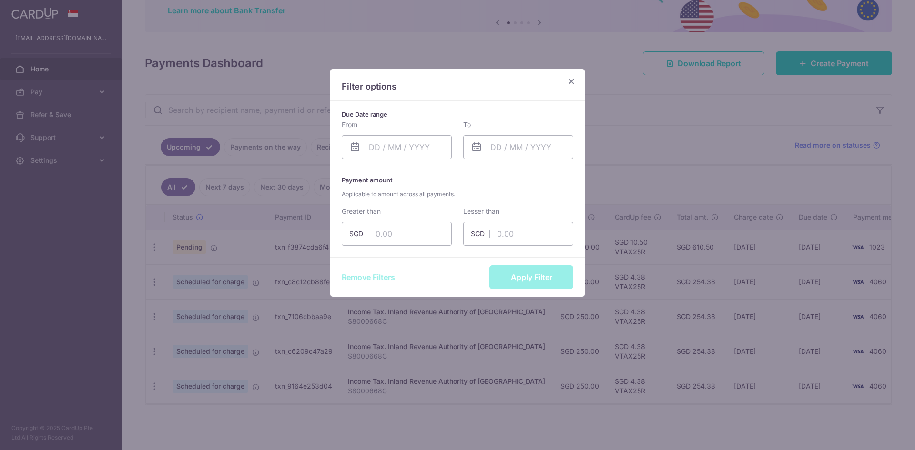
click at [567, 82] on icon "Close" at bounding box center [571, 81] width 11 height 12
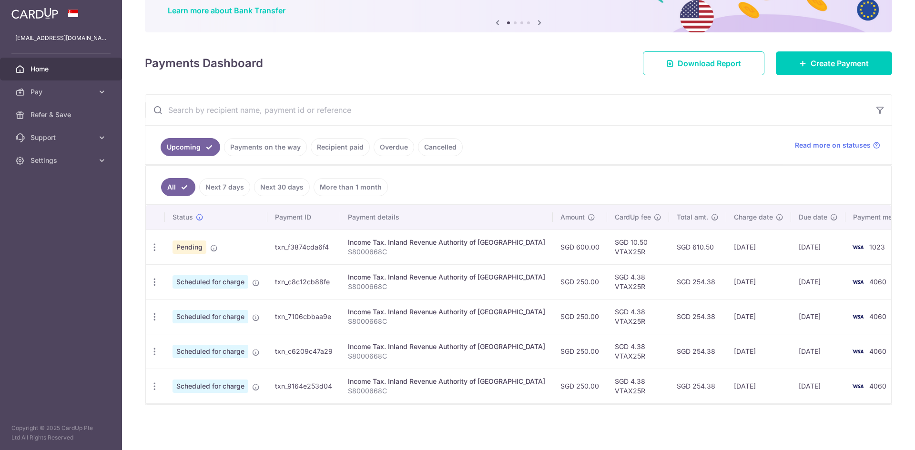
click at [345, 151] on link "Recipient paid" at bounding box center [340, 147] width 59 height 18
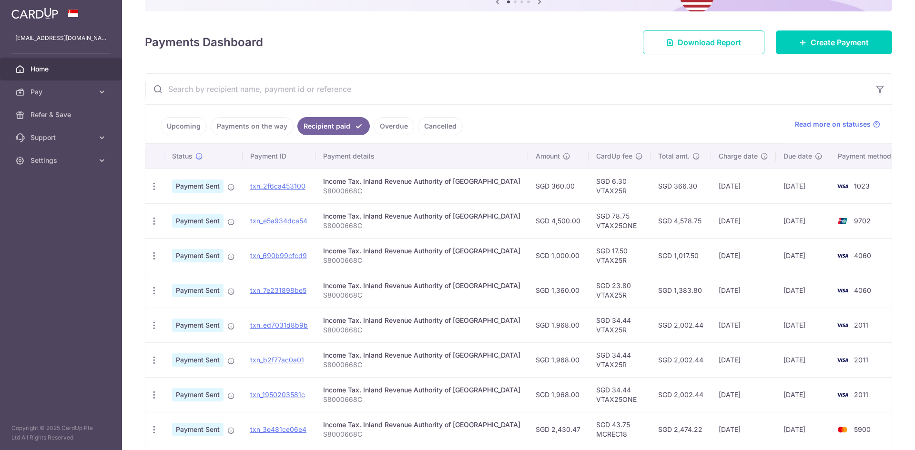
scroll to position [0, 0]
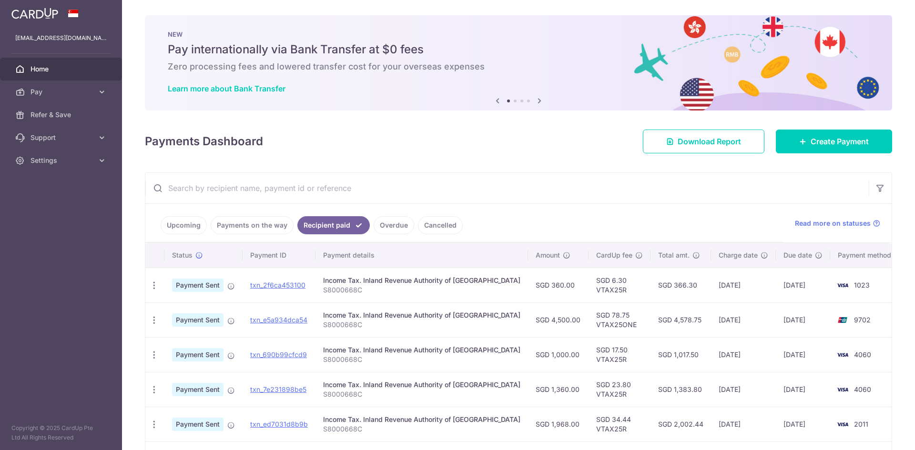
click at [182, 224] on link "Upcoming" at bounding box center [184, 225] width 46 height 18
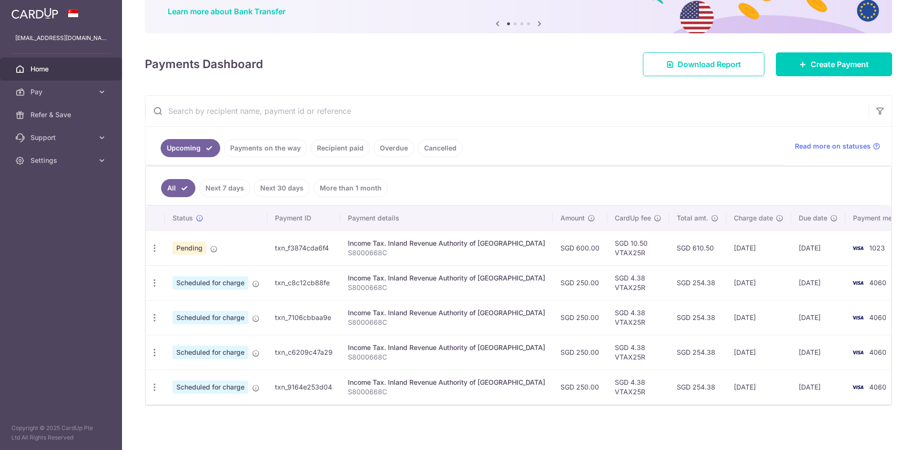
scroll to position [78, 0]
click at [153, 284] on icon "button" at bounding box center [155, 282] width 10 height 10
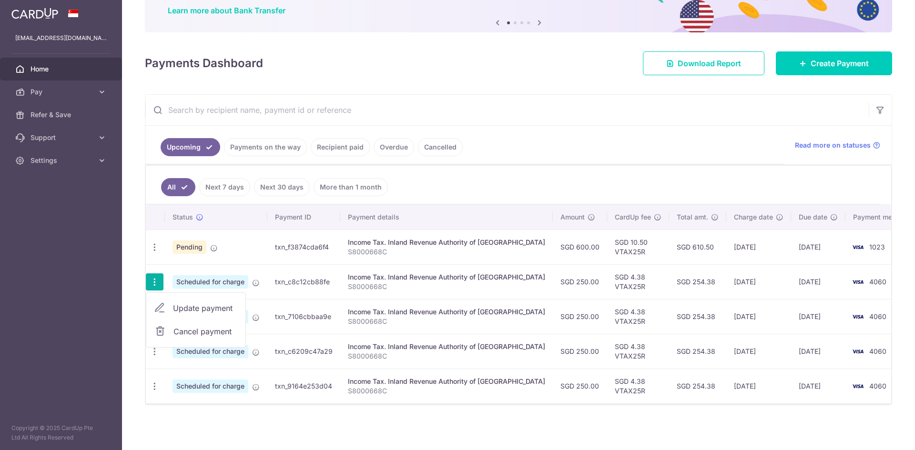
click at [200, 304] on span "Update payment" at bounding box center [205, 308] width 65 height 11
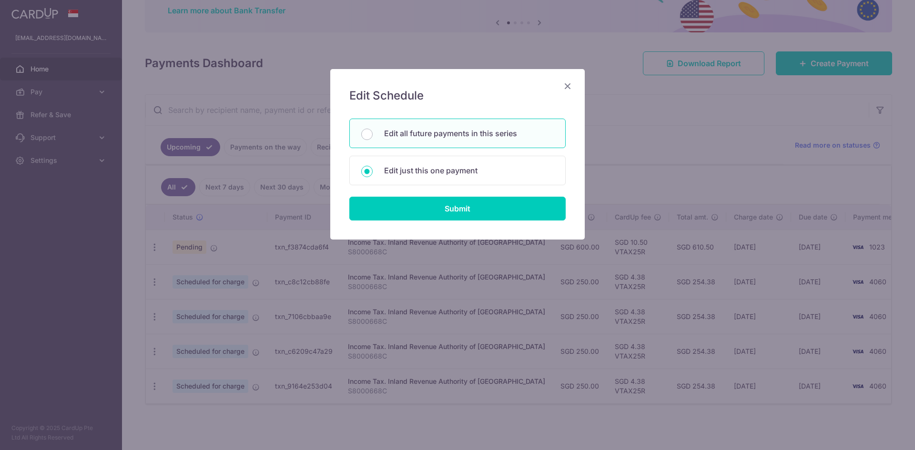
click at [568, 84] on icon "Close" at bounding box center [567, 86] width 11 height 12
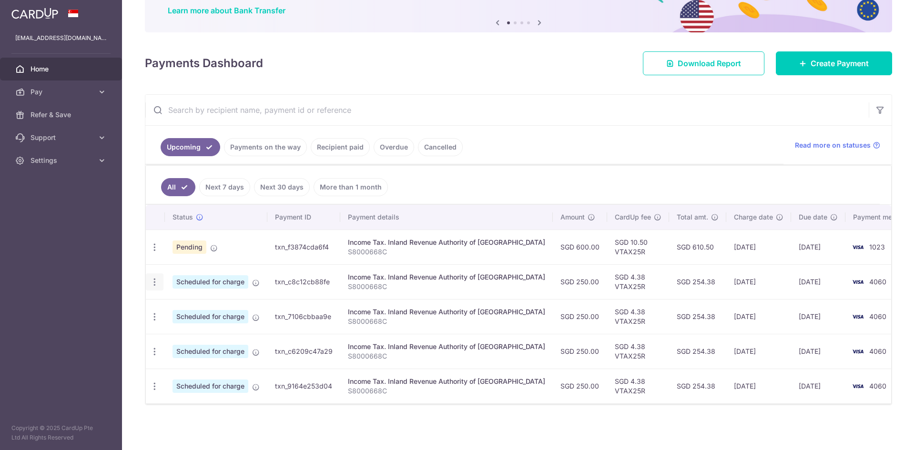
click at [151, 282] on icon "button" at bounding box center [155, 282] width 10 height 10
click at [192, 307] on span "Update payment" at bounding box center [205, 308] width 65 height 11
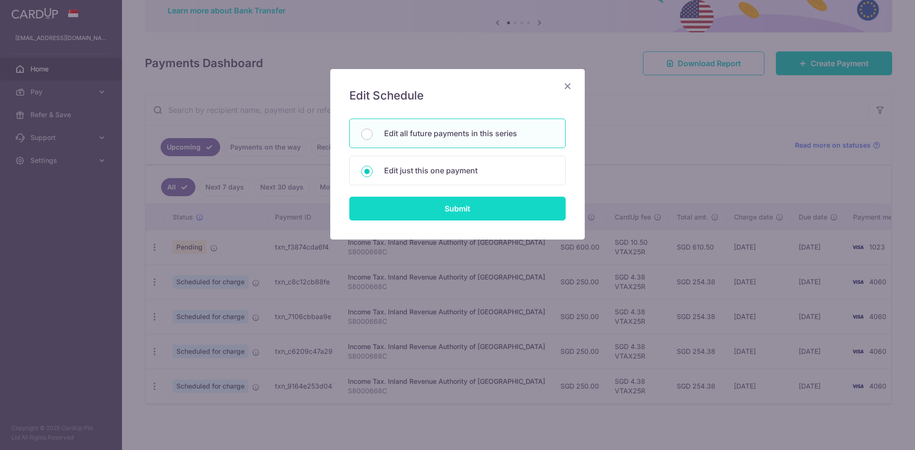
click at [456, 207] on input "Submit" at bounding box center [457, 209] width 216 height 24
radio input "true"
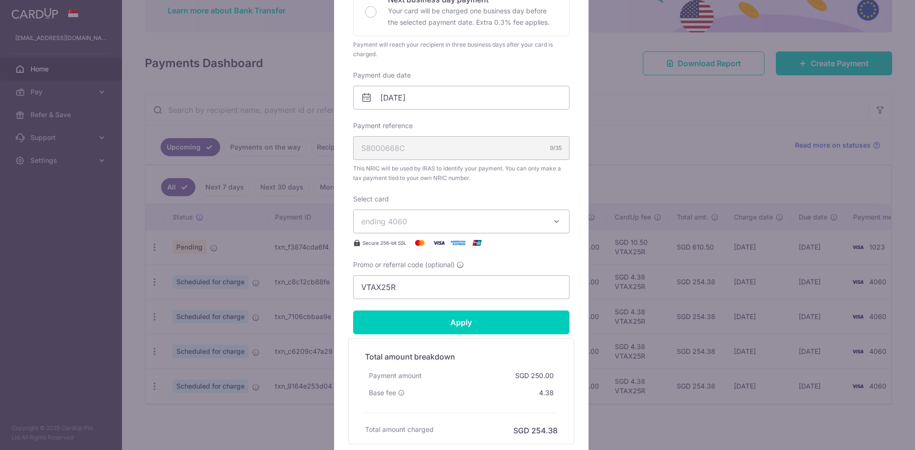
scroll to position [286, 0]
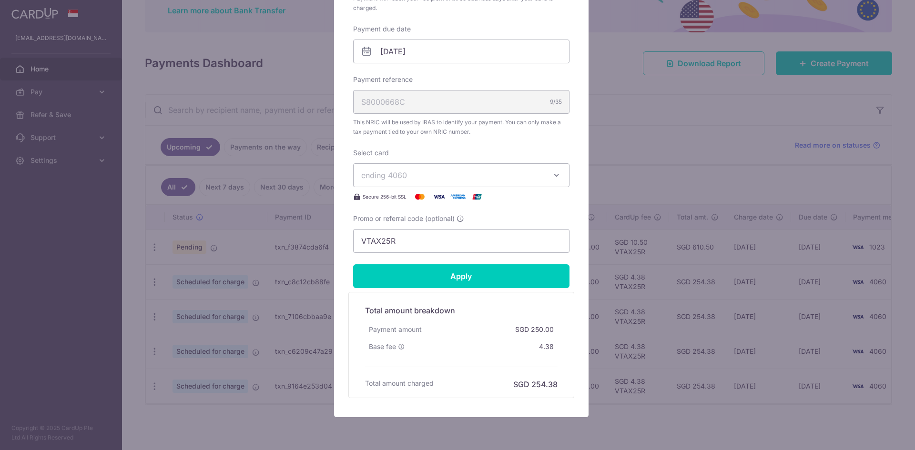
click at [514, 180] on span "ending 4060" at bounding box center [452, 175] width 183 height 11
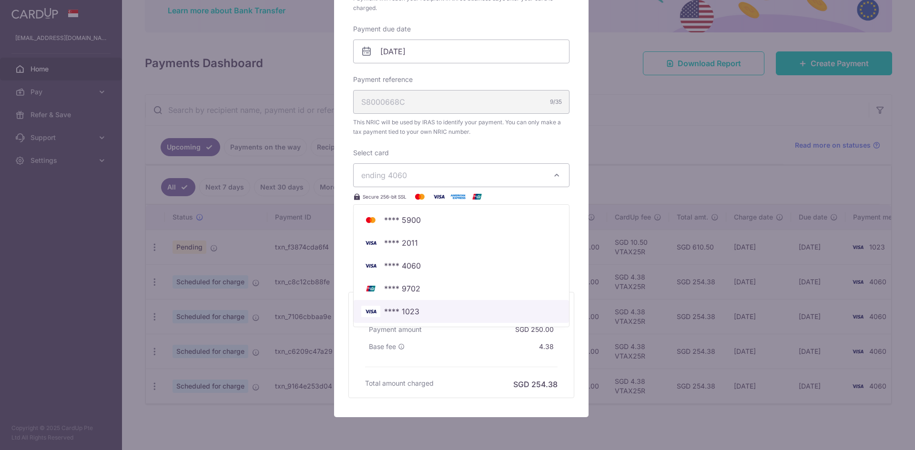
click at [406, 314] on span "**** 1023" at bounding box center [401, 311] width 35 height 11
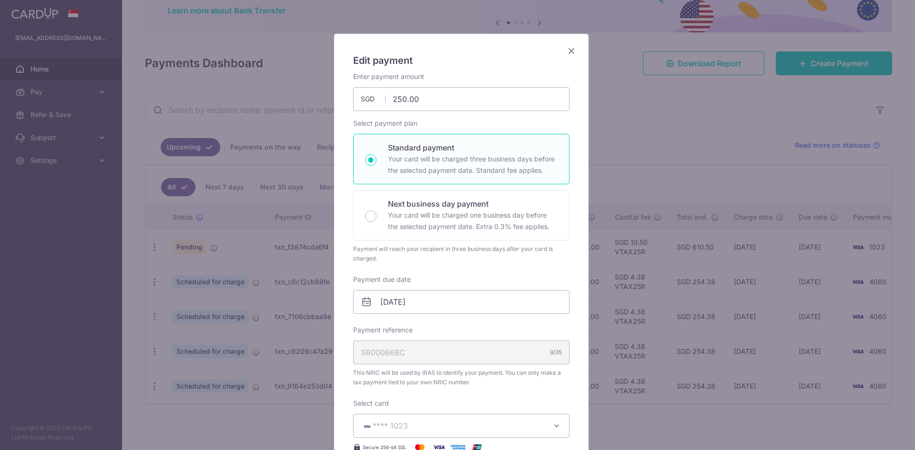
scroll to position [0, 0]
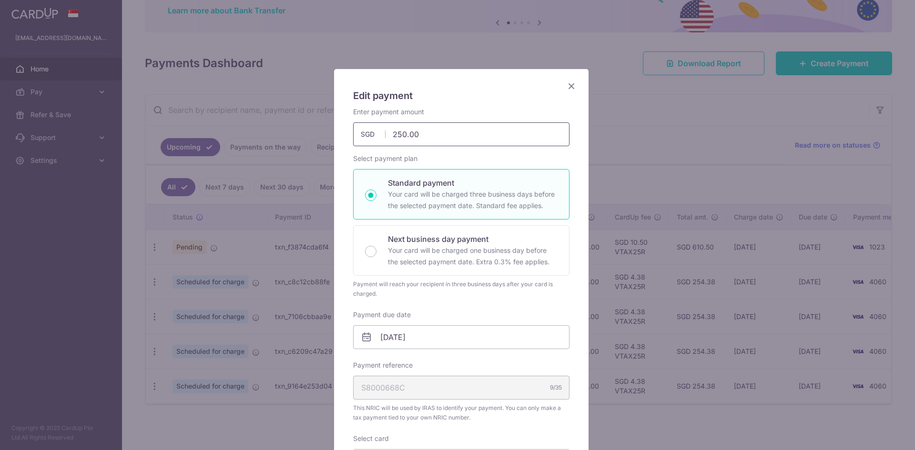
drag, startPoint x: 426, startPoint y: 139, endPoint x: 332, endPoint y: 139, distance: 93.4
click at [334, 139] on div "Edit payment By clicking apply, you will make changes to all 4 payments to Inla…" at bounding box center [461, 410] width 254 height 683
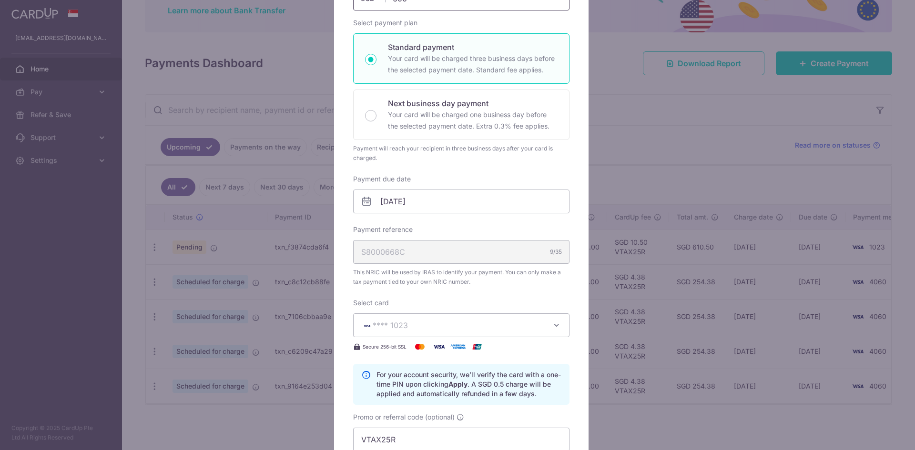
scroll to position [132, 0]
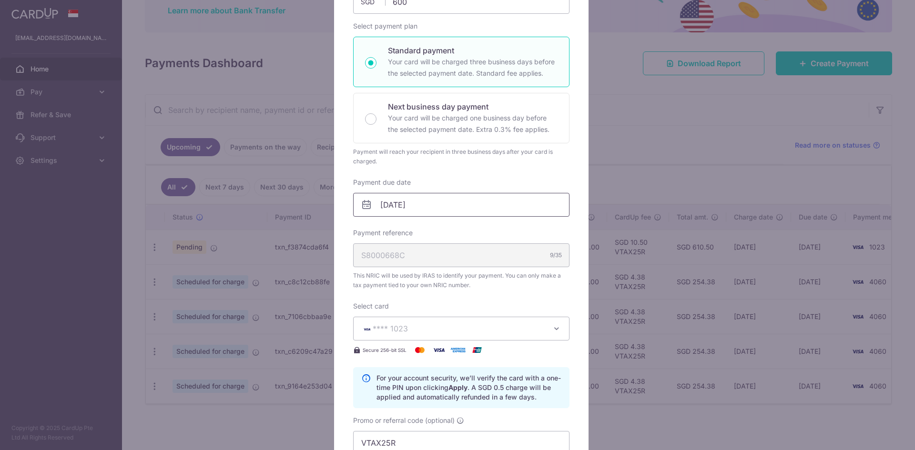
click at [391, 208] on input "17/11/2025" at bounding box center [461, 205] width 216 height 24
type input "600.00"
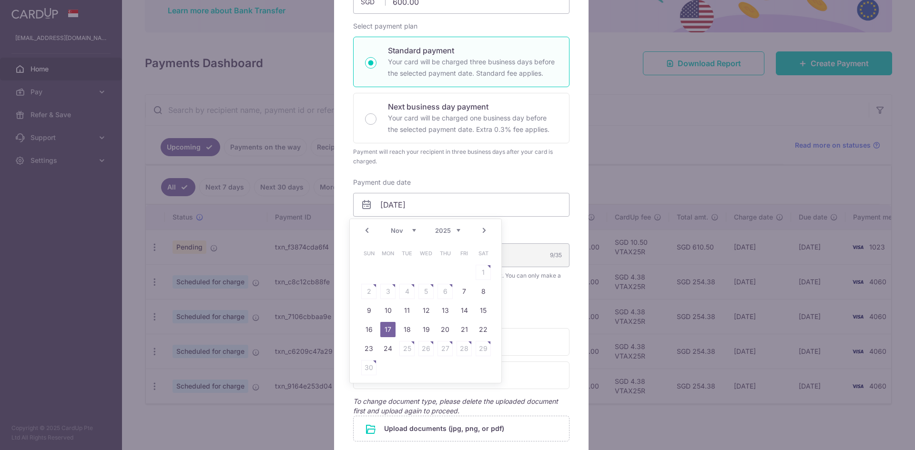
click at [368, 234] on link "Prev" at bounding box center [366, 230] width 11 height 11
click at [367, 232] on link "Prev" at bounding box center [366, 230] width 11 height 11
click at [483, 232] on link "Next" at bounding box center [483, 230] width 11 height 11
click at [448, 311] on link "16" at bounding box center [444, 310] width 15 height 15
type input "16/10/2025"
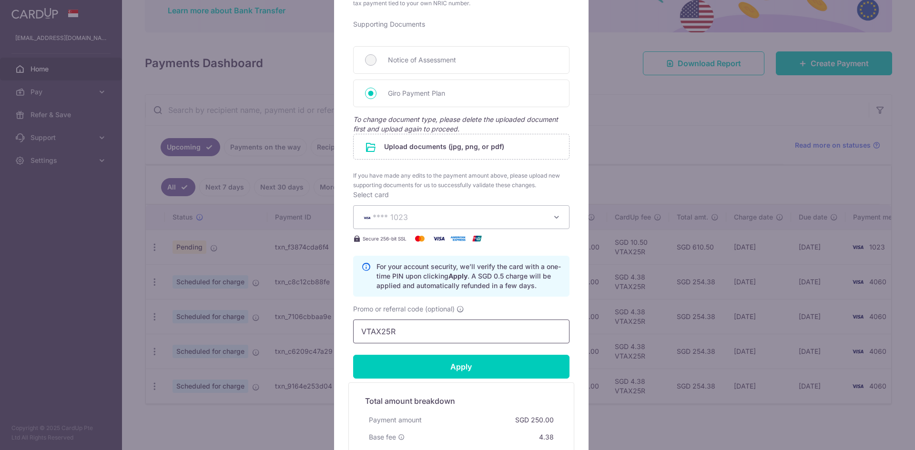
scroll to position [429, 0]
click at [451, 369] on input "Apply" at bounding box center [461, 366] width 216 height 24
type input "Successfully Applied"
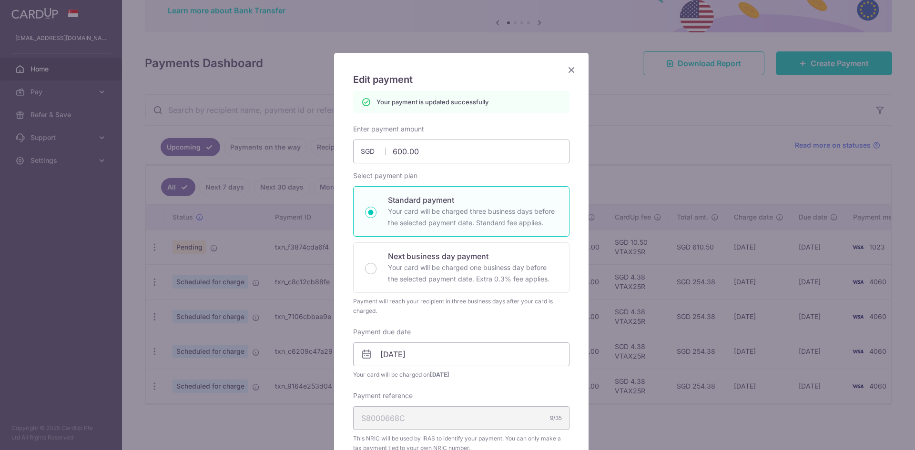
scroll to position [0, 0]
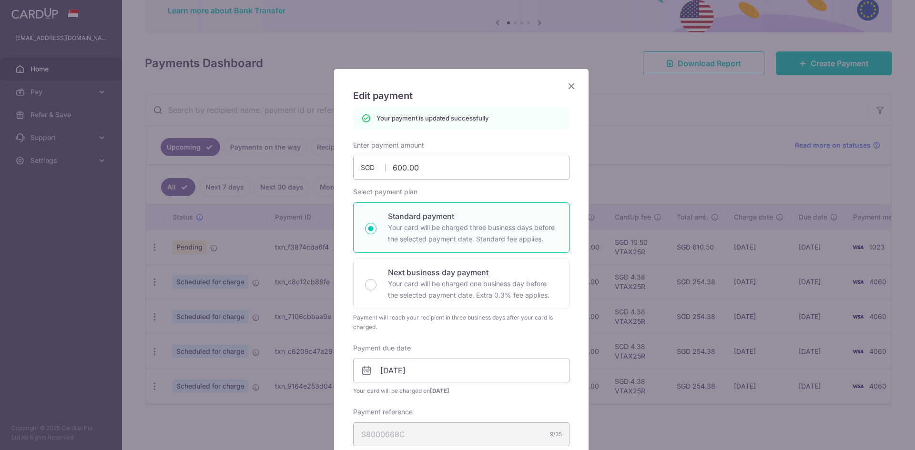
click at [567, 88] on icon "Close" at bounding box center [571, 86] width 11 height 12
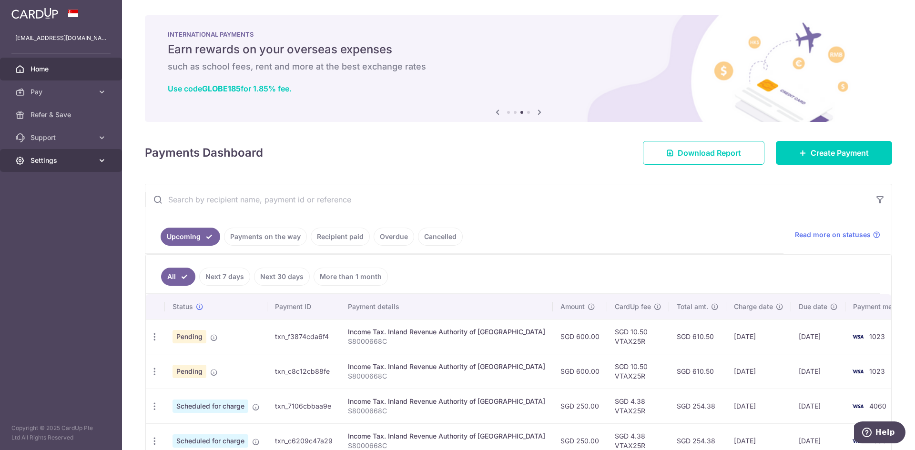
click at [94, 160] on link "Settings" at bounding box center [61, 160] width 122 height 23
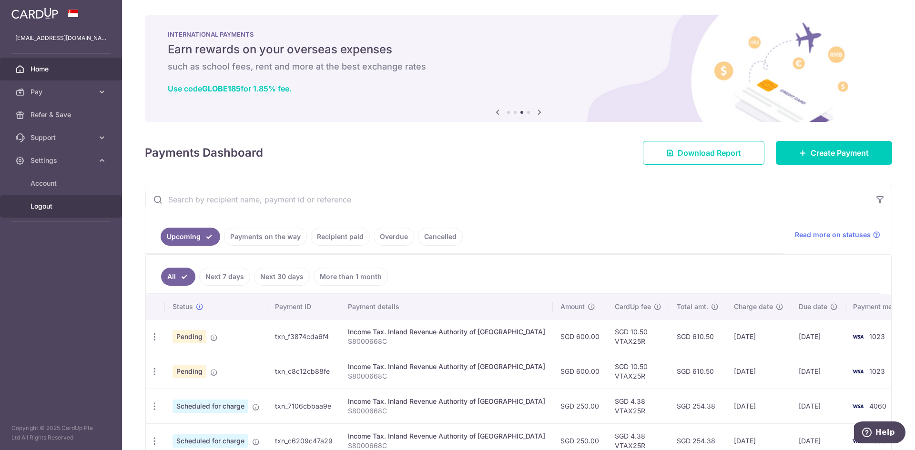
click at [46, 209] on span "Logout" at bounding box center [61, 207] width 63 height 10
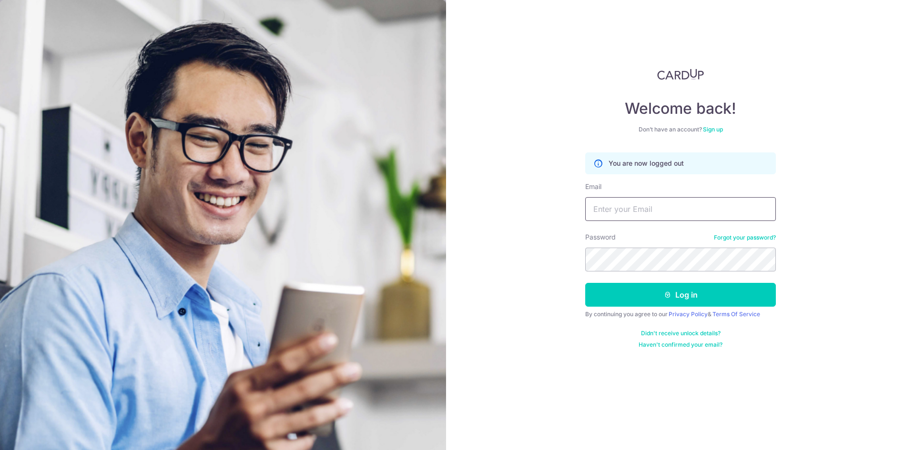
click at [621, 207] on input "Email" at bounding box center [680, 209] width 191 height 24
type input "[EMAIL_ADDRESS][DOMAIN_NAME]"
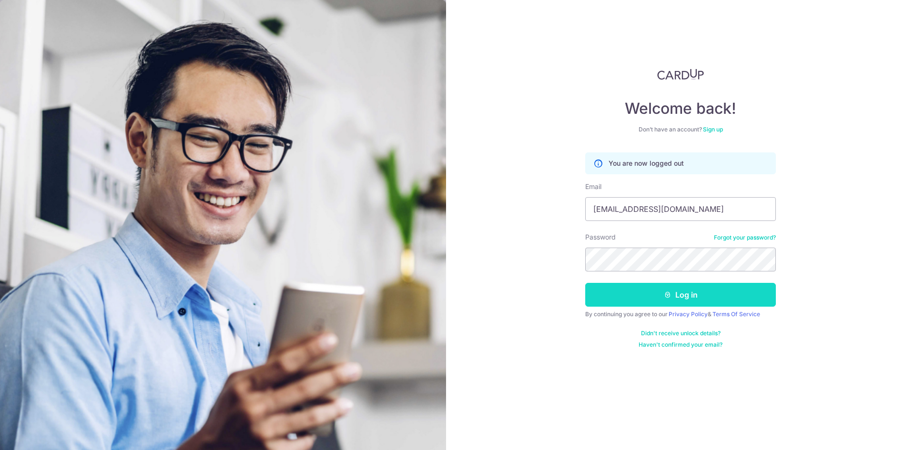
click at [660, 297] on button "Log in" at bounding box center [680, 295] width 191 height 24
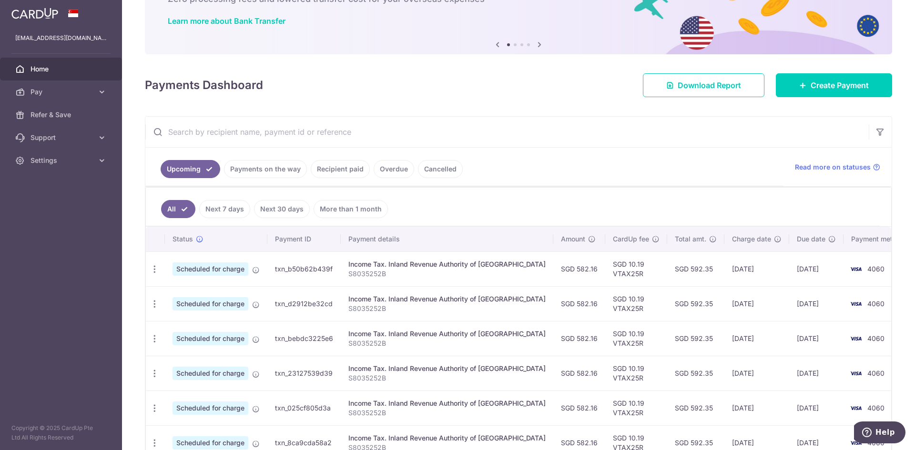
scroll to position [63, 0]
